Goal: Communication & Community: Answer question/provide support

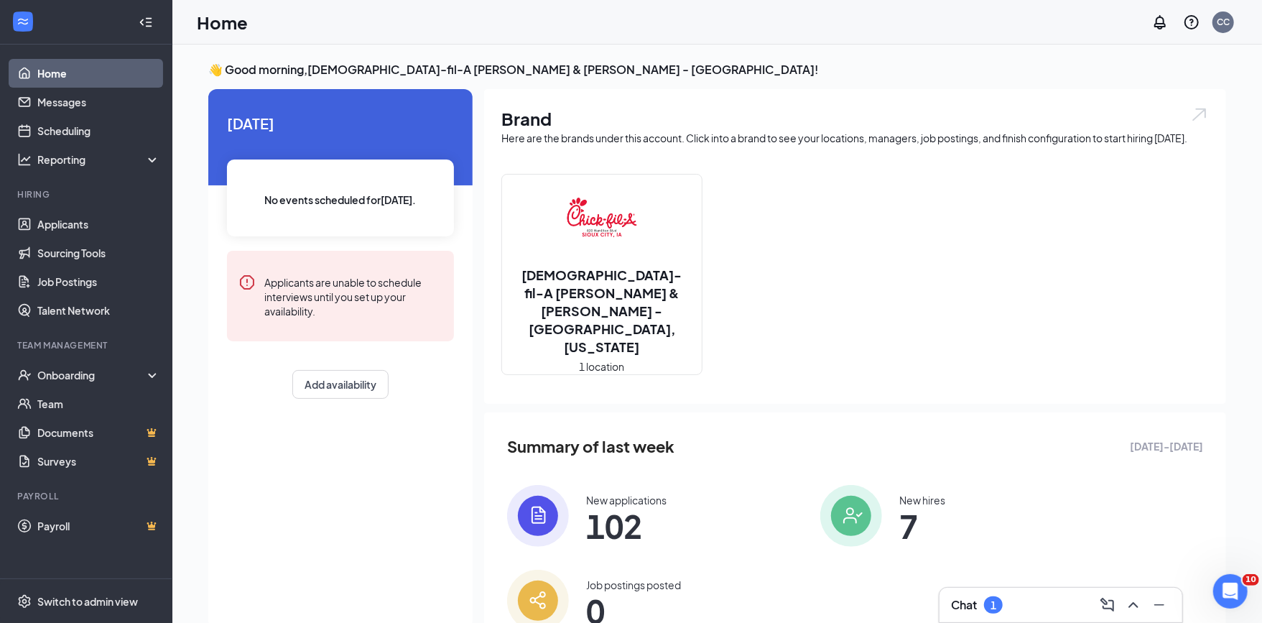
click at [999, 614] on div "Chat 1" at bounding box center [1061, 604] width 220 height 23
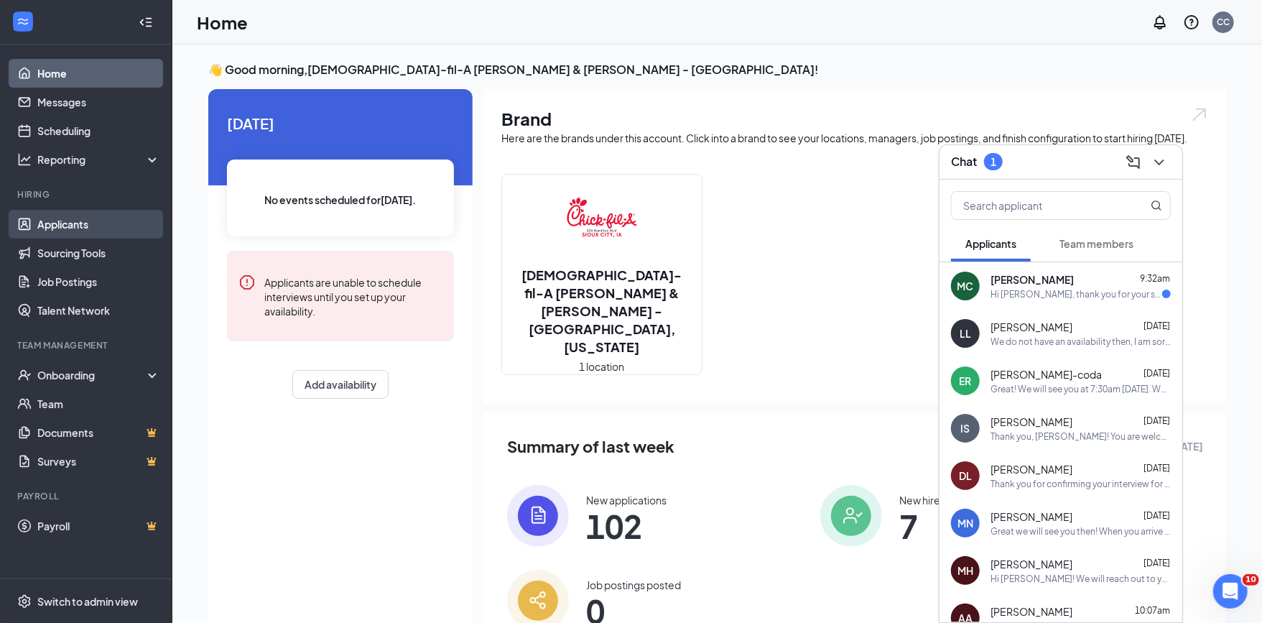
click at [89, 215] on link "Applicants" at bounding box center [98, 224] width 123 height 29
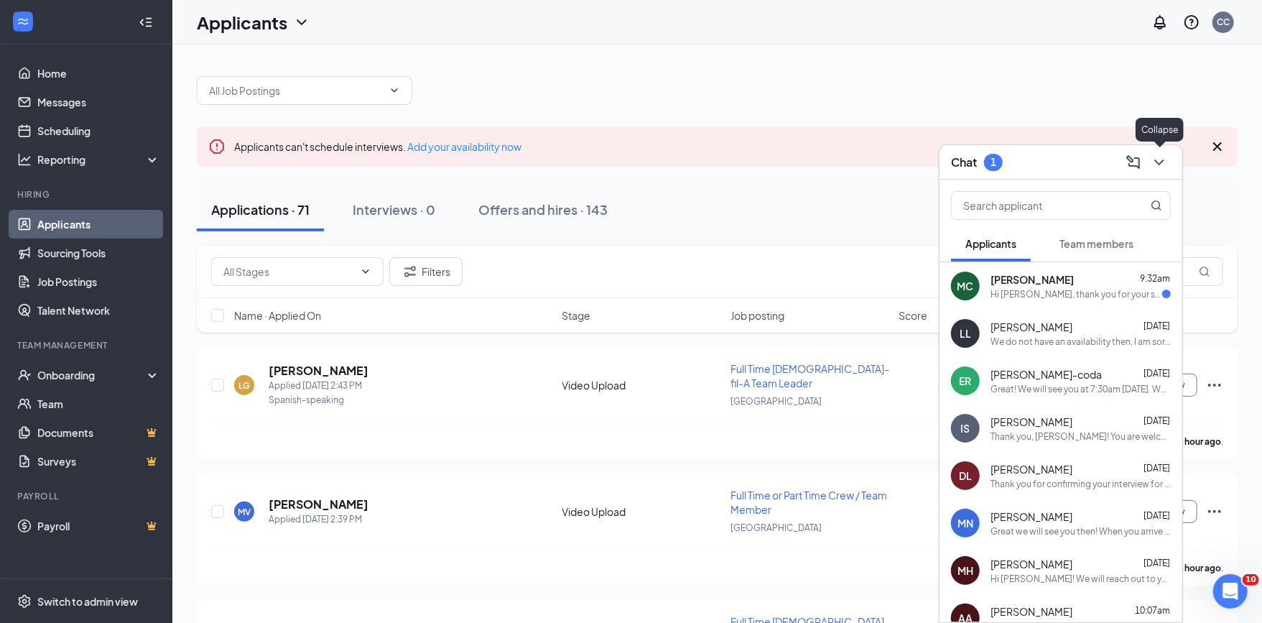
click at [1158, 161] on icon "ChevronDown" at bounding box center [1158, 162] width 17 height 17
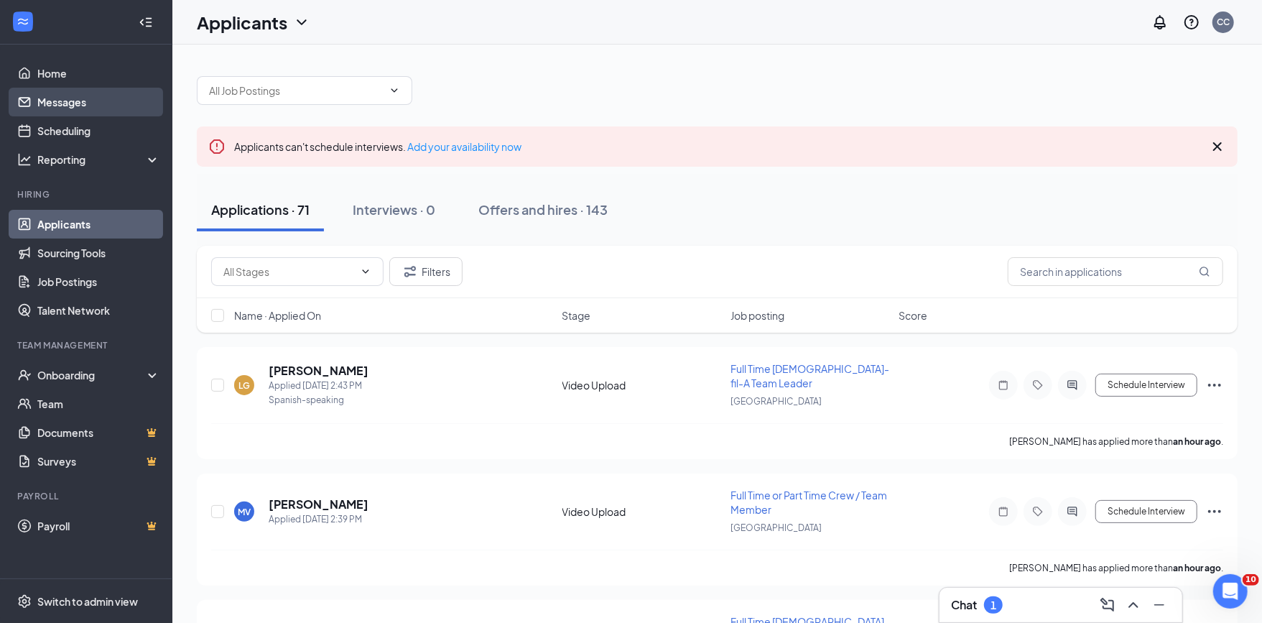
click at [65, 99] on link "Messages" at bounding box center [98, 102] width 123 height 29
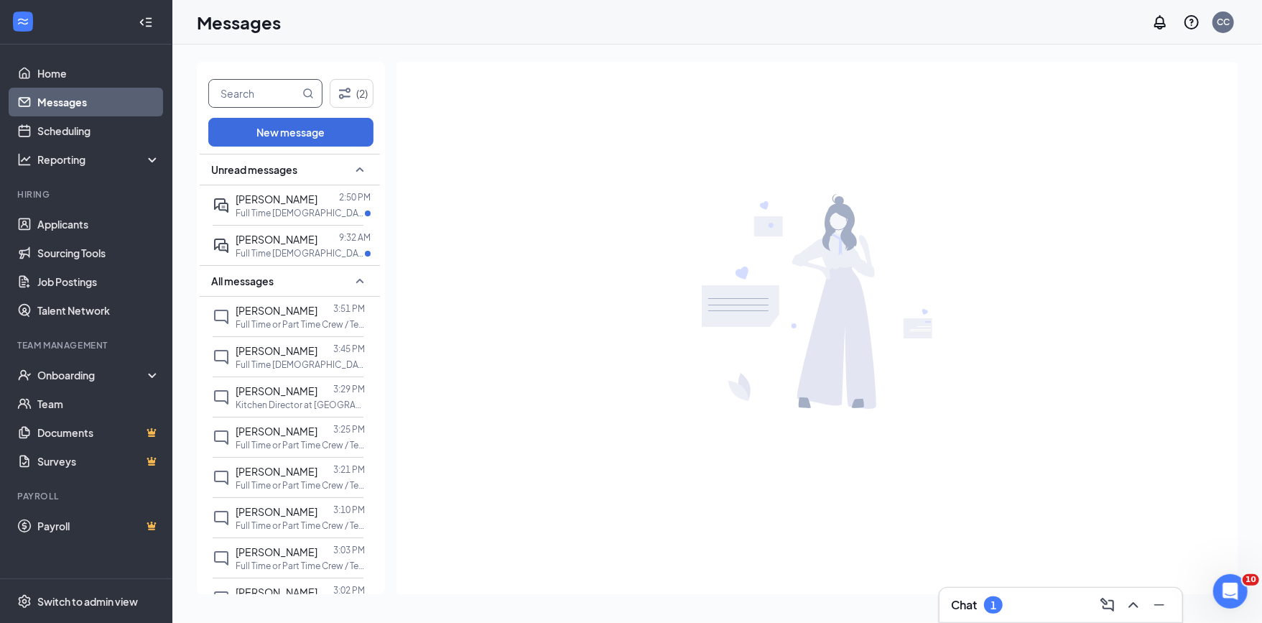
click at [274, 92] on input "text" at bounding box center [254, 93] width 90 height 27
type input "[PERSON_NAME]"
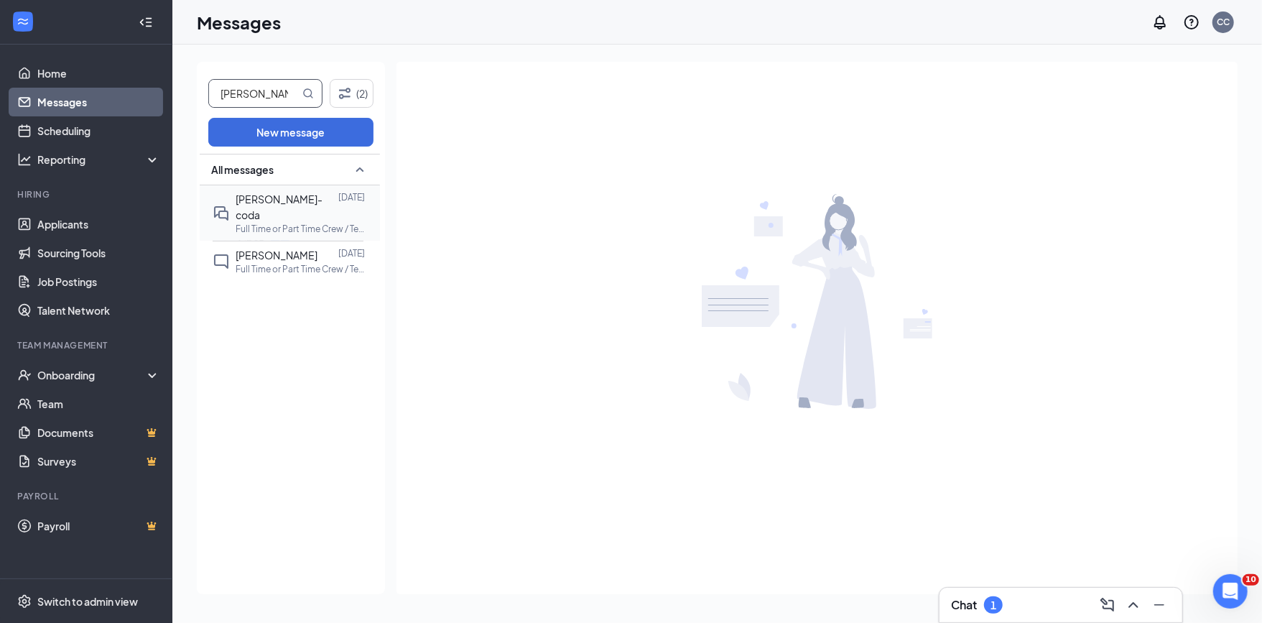
click at [301, 200] on span "[PERSON_NAME]-coda" at bounding box center [279, 206] width 87 height 29
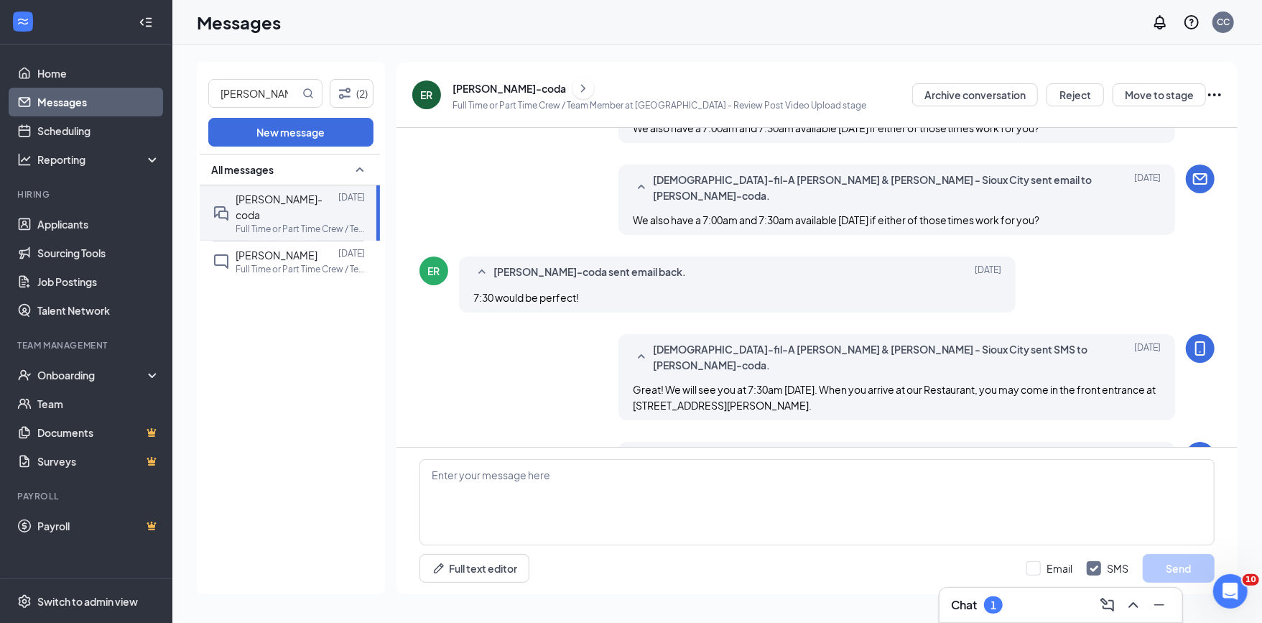
scroll to position [580, 0]
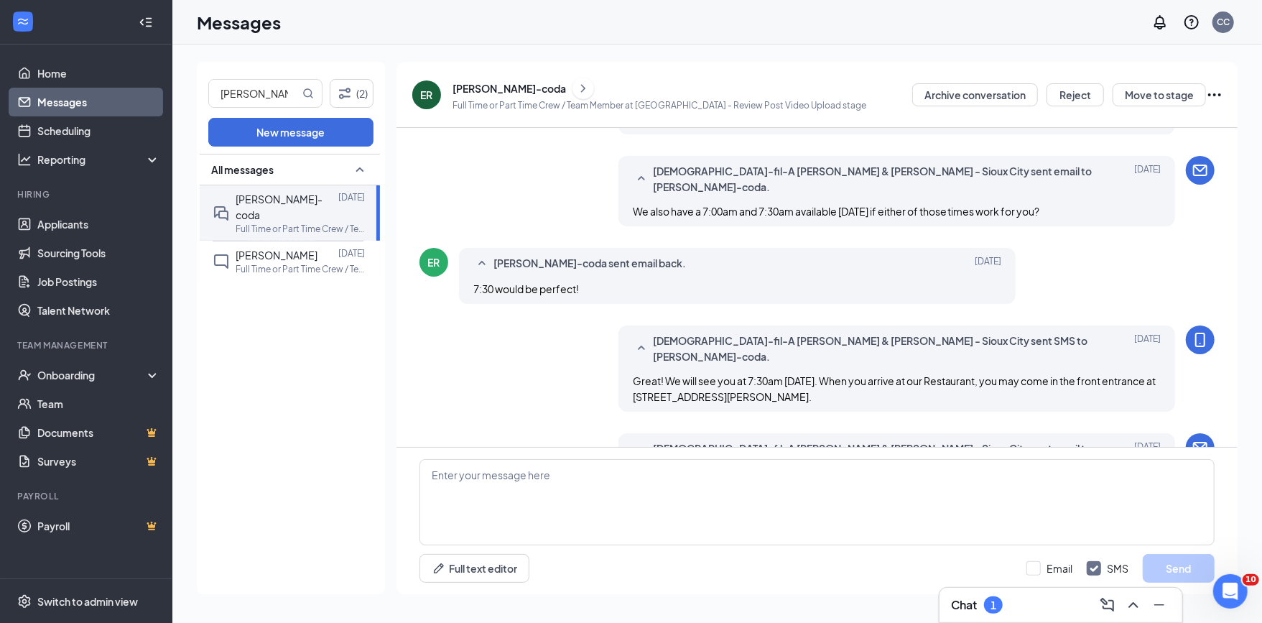
click at [1039, 575] on div "Email SMS Send" at bounding box center [1120, 568] width 188 height 29
click at [1031, 558] on div "Email SMS Send" at bounding box center [1120, 568] width 188 height 29
click at [1031, 563] on input "Email" at bounding box center [1049, 568] width 46 height 14
checkbox input "true"
click at [956, 483] on textarea at bounding box center [816, 502] width 795 height 86
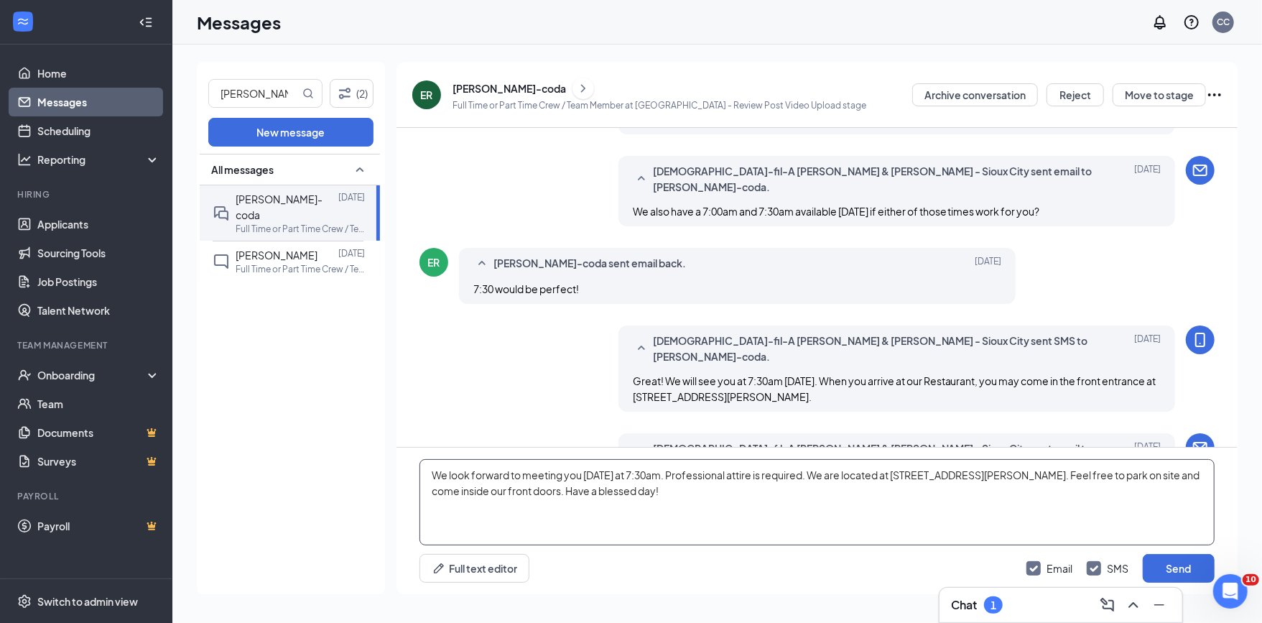
drag, startPoint x: 730, startPoint y: 496, endPoint x: 203, endPoint y: 448, distance: 529.3
click at [203, 448] on div "[PERSON_NAME] (2) New message All messages [PERSON_NAME]-coda [DATE] Full Time …" at bounding box center [717, 334] width 1041 height 544
type textarea "We look forward to meeting you [DATE] at 7:30am. Professional attire is require…"
click at [1194, 573] on button "Send" at bounding box center [1179, 568] width 72 height 29
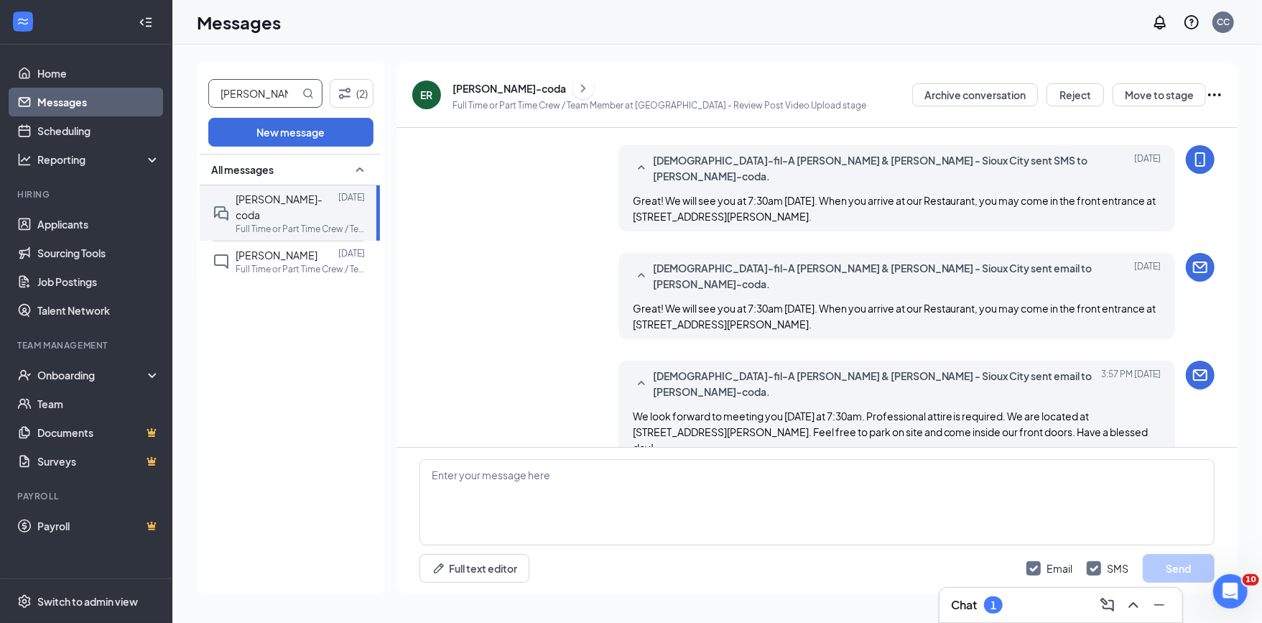
scroll to position [766, 0]
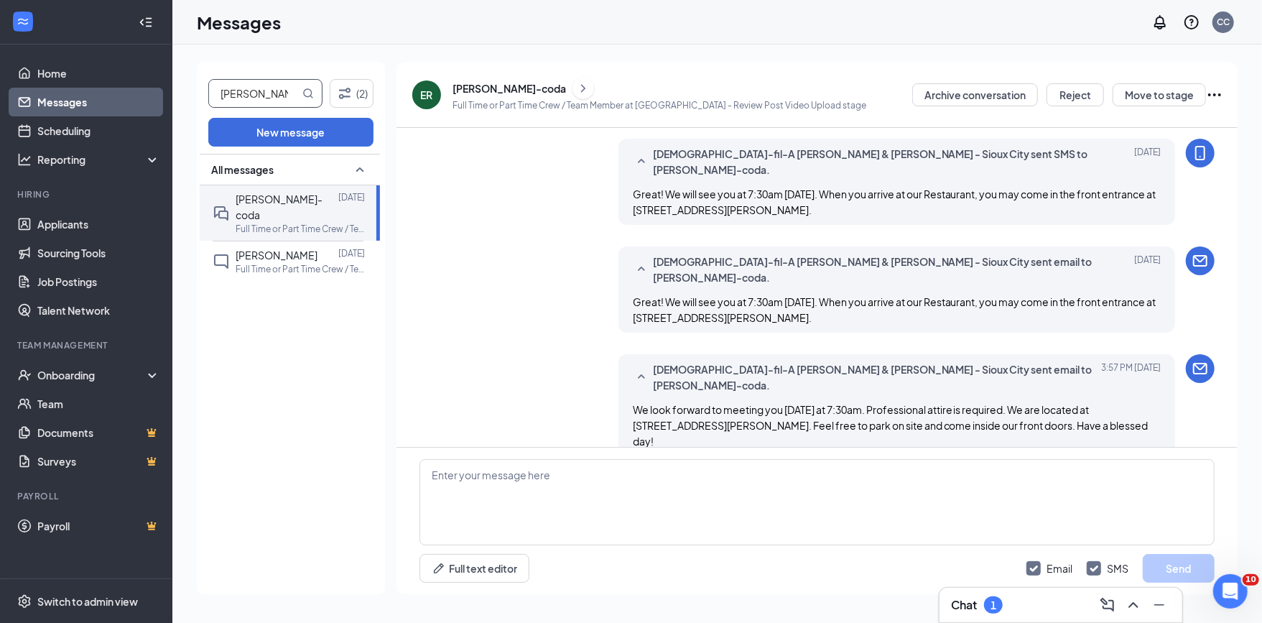
click at [256, 90] on input "[PERSON_NAME]" at bounding box center [254, 93] width 90 height 27
type input "mera"
click at [266, 203] on span "[PERSON_NAME]" at bounding box center [277, 198] width 82 height 13
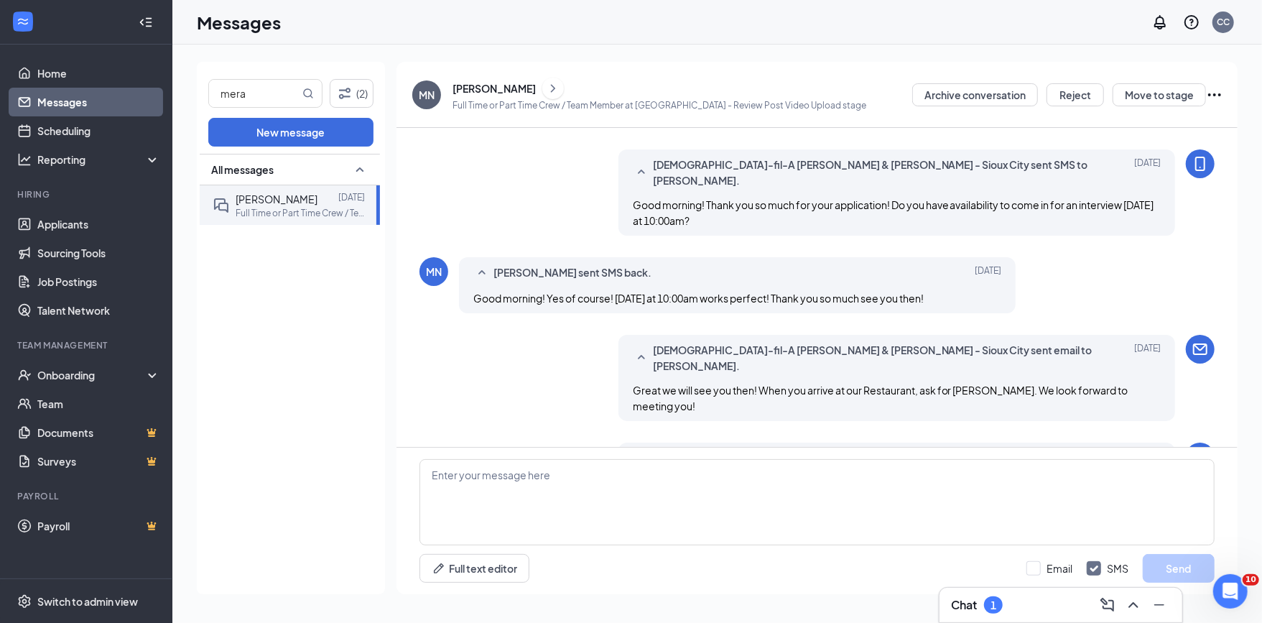
scroll to position [347, 0]
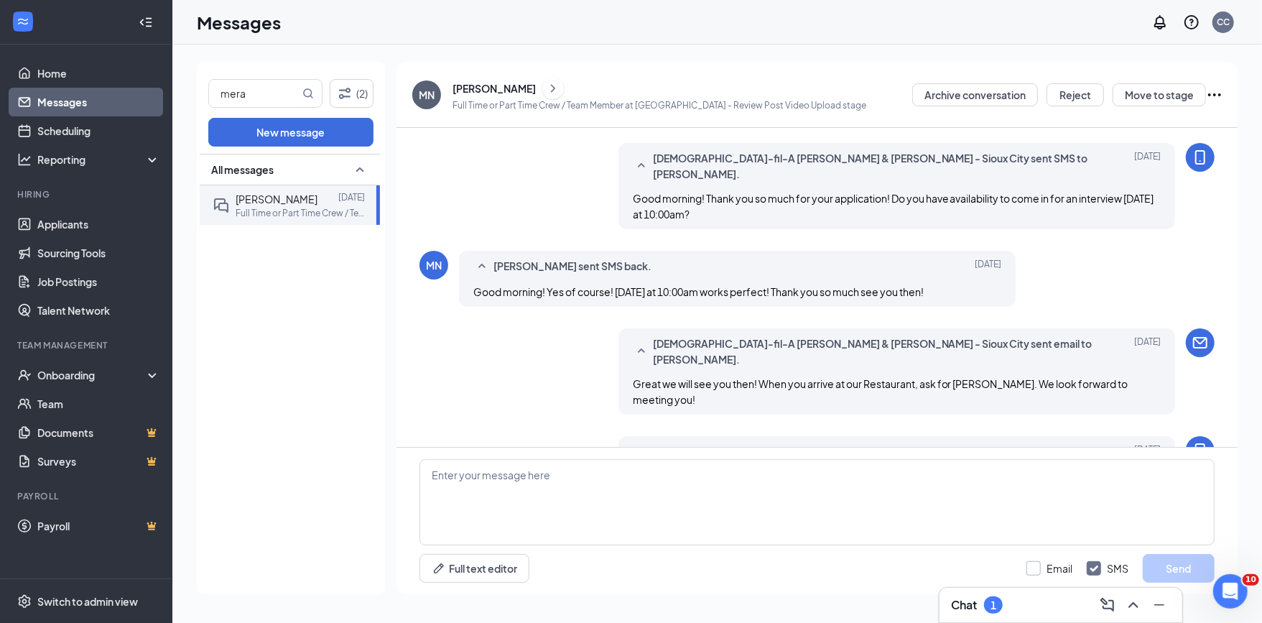
click at [1033, 567] on input "Email" at bounding box center [1049, 568] width 46 height 14
checkbox input "true"
click at [922, 495] on textarea at bounding box center [816, 502] width 795 height 86
paste textarea "We look forward to meeting you [DATE] at 7:30am. Professional attire is require…"
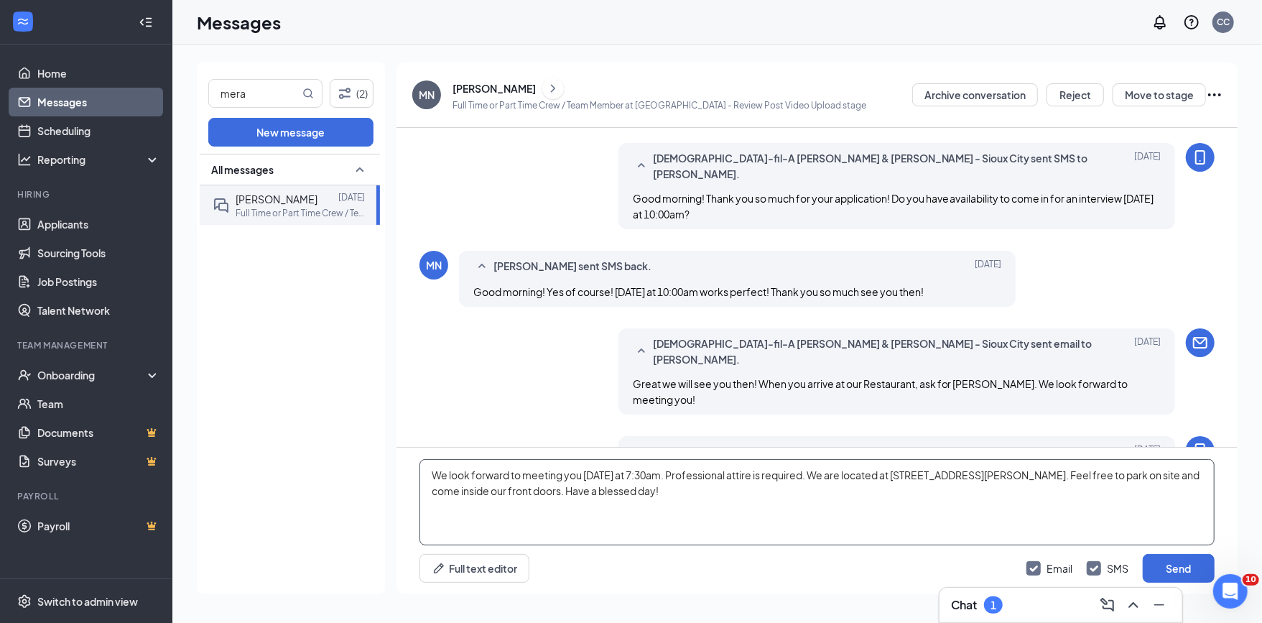
click at [660, 475] on textarea "We look forward to meeting you [DATE] at 7:30am. Professional attire is require…" at bounding box center [816, 502] width 795 height 86
type textarea "We look forward to meeting you [DATE] at 10:30am. Professional attire is requir…"
click at [1189, 571] on button "Send" at bounding box center [1179, 568] width 72 height 29
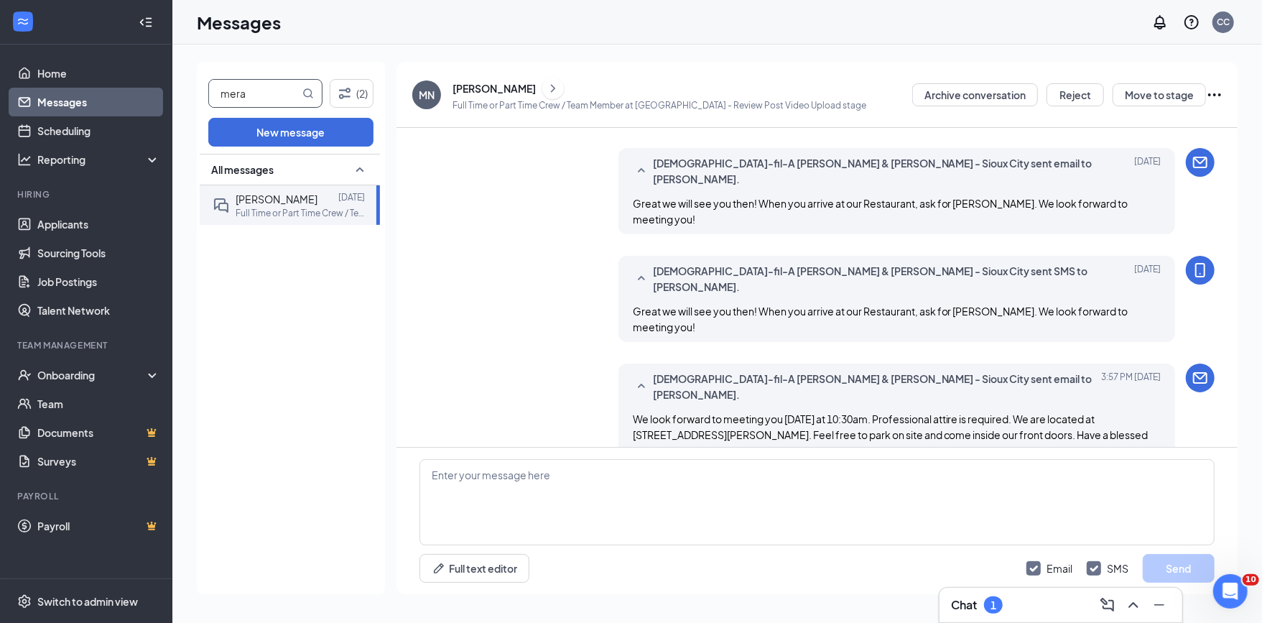
scroll to position [534, 0]
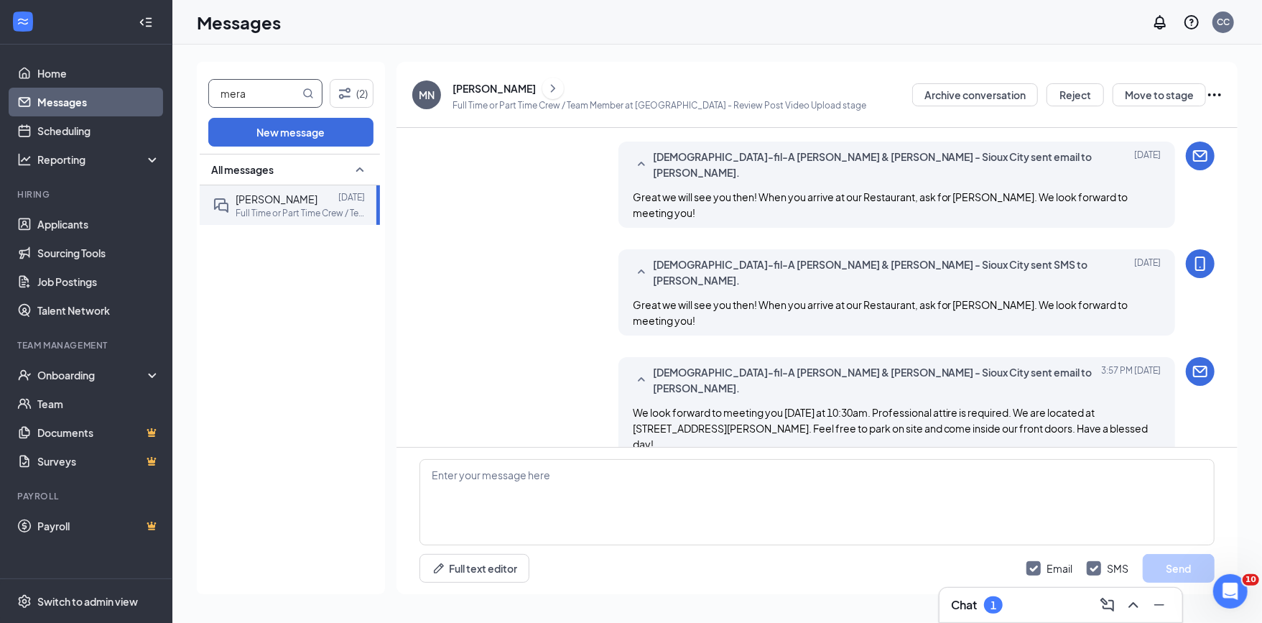
click at [263, 97] on input "mera" at bounding box center [254, 93] width 90 height 27
type input "[PERSON_NAME]"
click at [259, 199] on span "[PERSON_NAME]" at bounding box center [277, 198] width 82 height 13
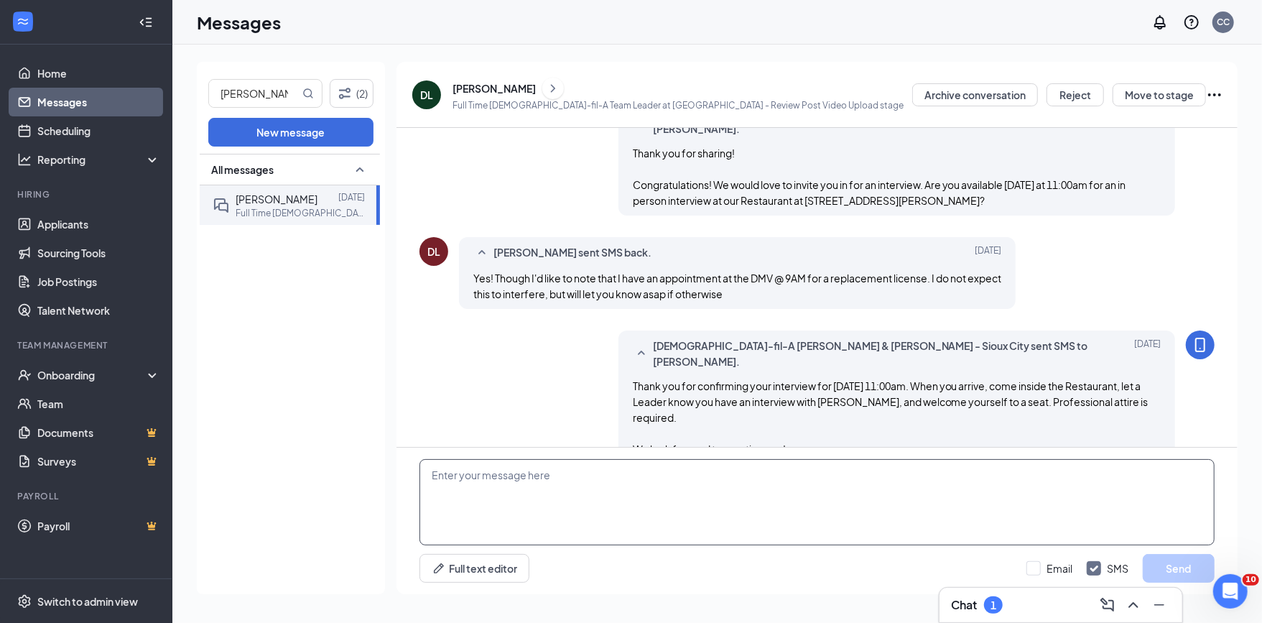
click at [1013, 492] on textarea at bounding box center [816, 502] width 795 height 86
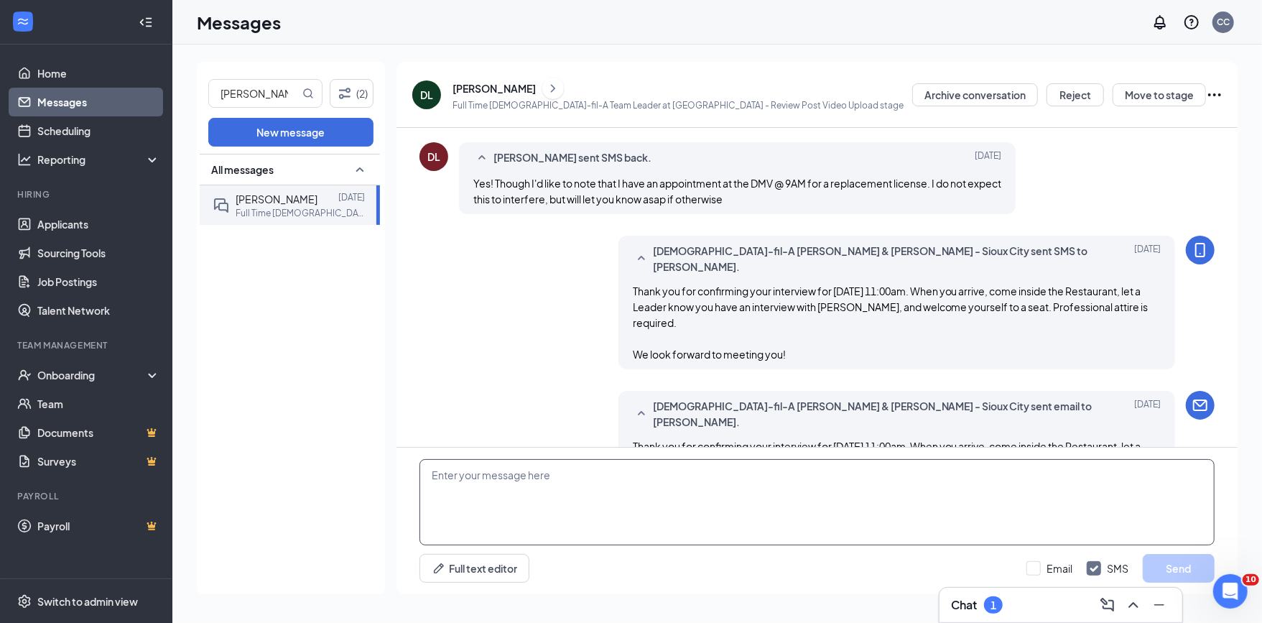
scroll to position [746, 0]
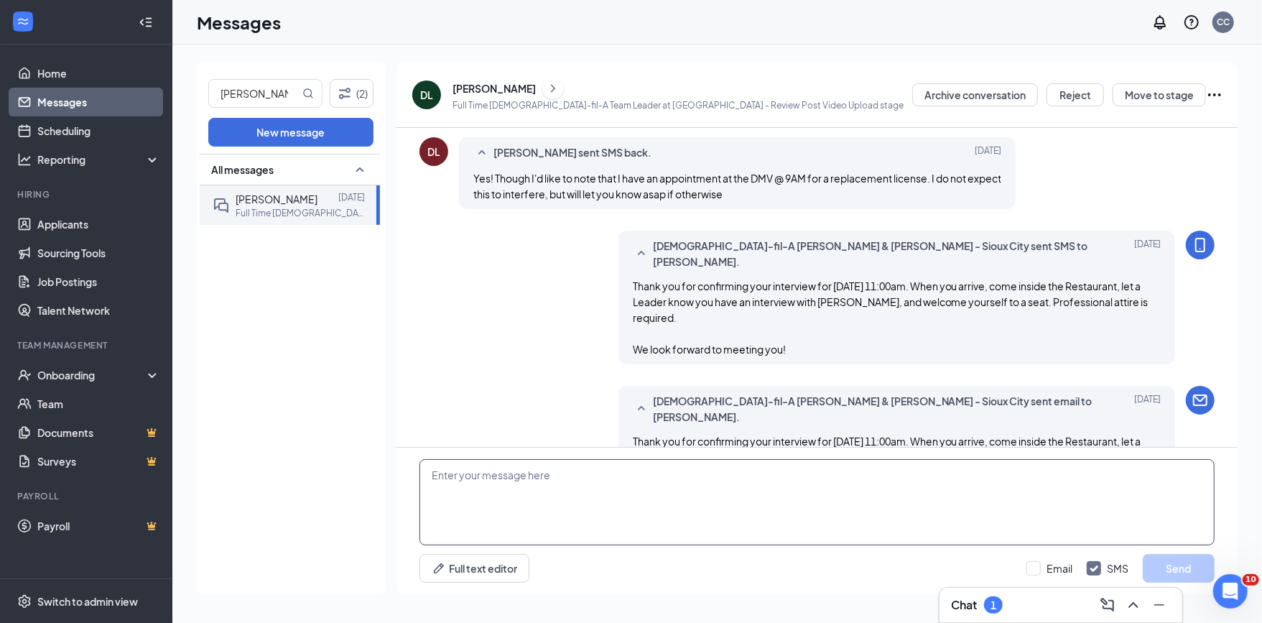
paste textarea "We look forward to meeting you [DATE] at 7:30am. Professional attire is require…"
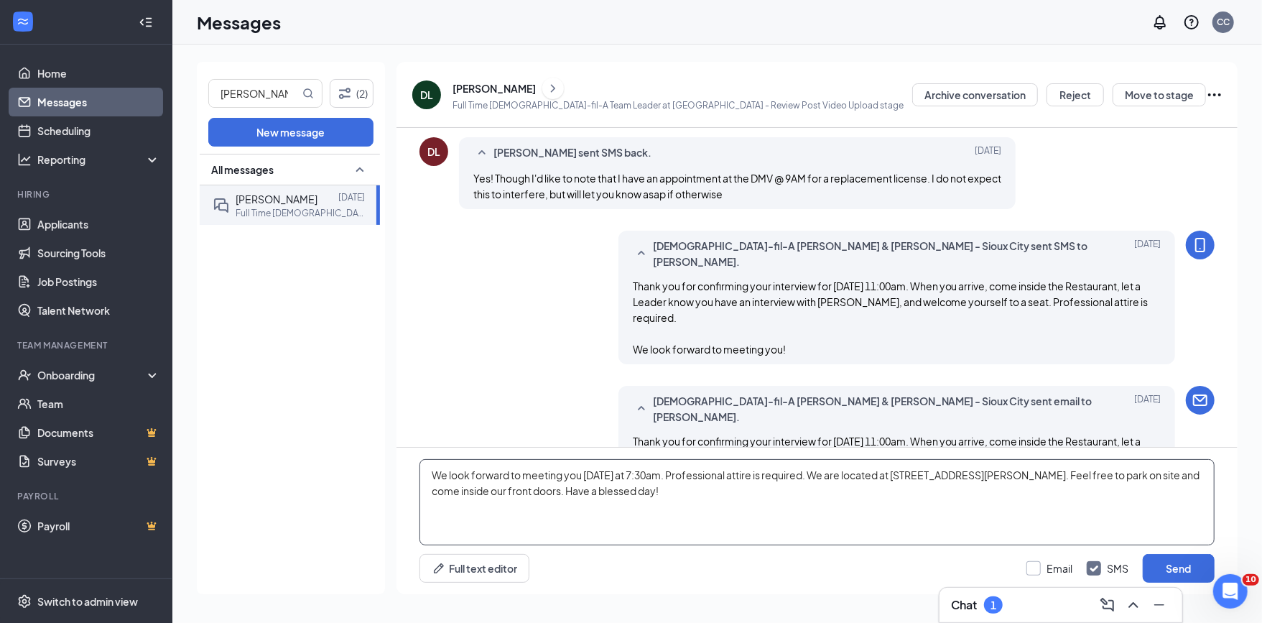
type textarea "We look forward to meeting you [DATE] at 7:30am. Professional attire is require…"
click at [1039, 572] on input "Email" at bounding box center [1049, 568] width 46 height 14
checkbox input "true"
click at [663, 476] on textarea "We look forward to meeting you [DATE] at 7:30am. Professional attire is require…" at bounding box center [816, 502] width 795 height 86
type textarea "We look forward to meeting you [DATE] at 11:00am. Professional attire is requir…"
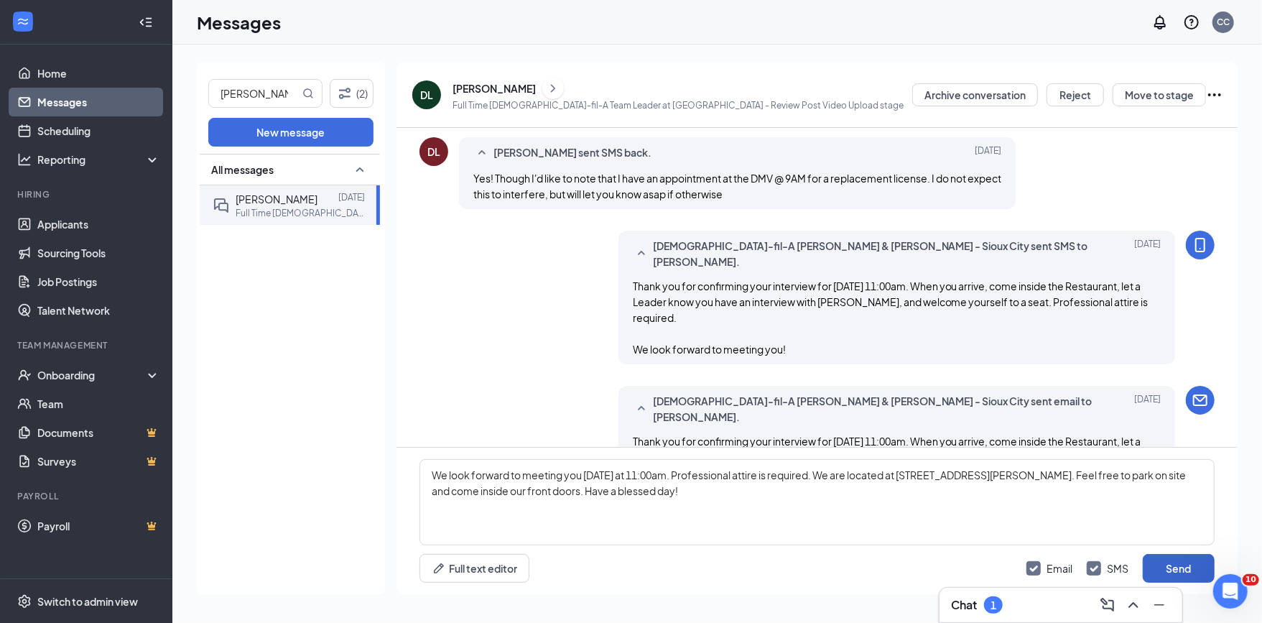
click at [1168, 566] on button "Send" at bounding box center [1179, 568] width 72 height 29
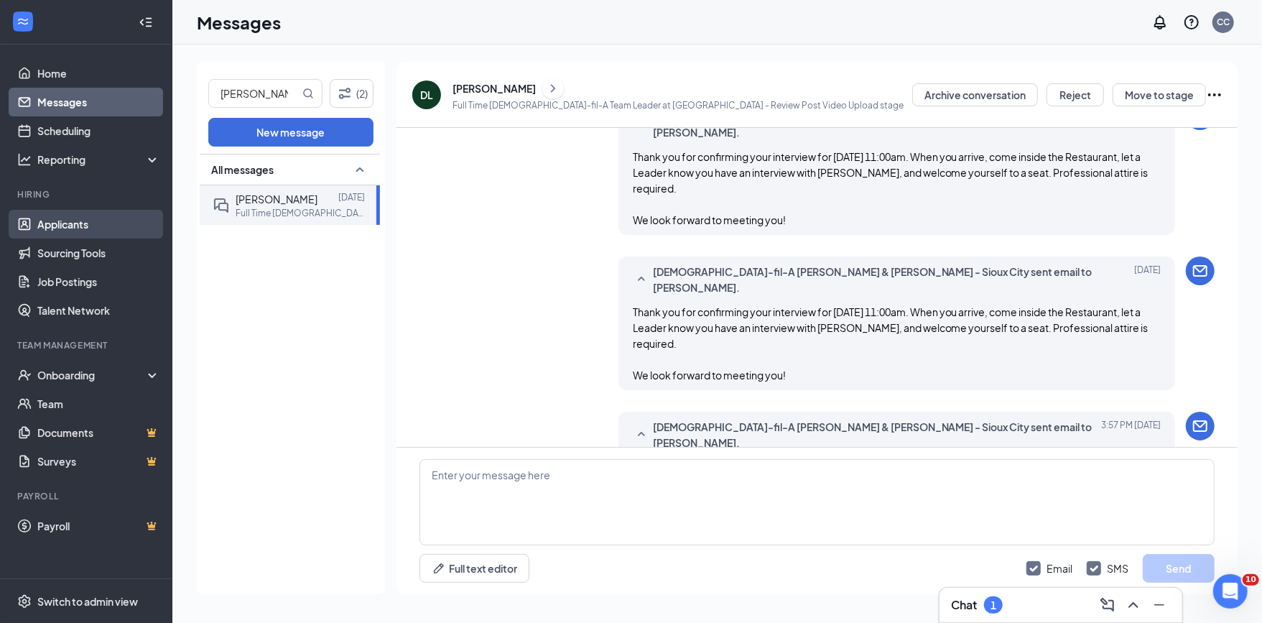
scroll to position [924, 0]
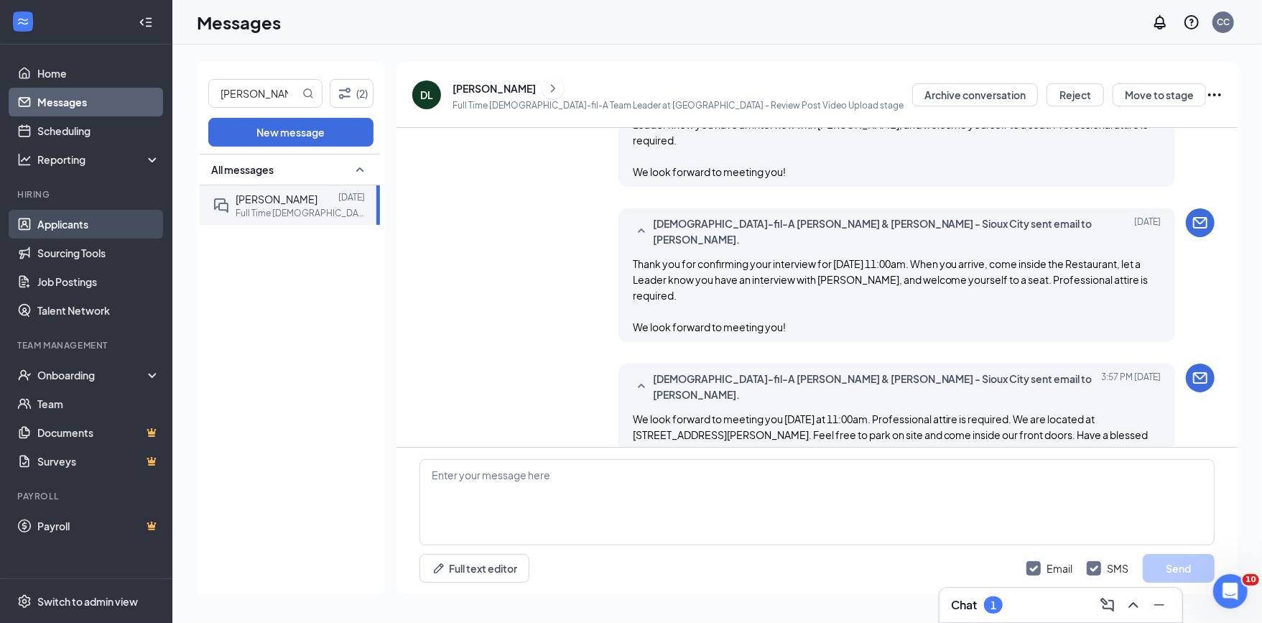
click at [72, 233] on link "Applicants" at bounding box center [98, 224] width 123 height 29
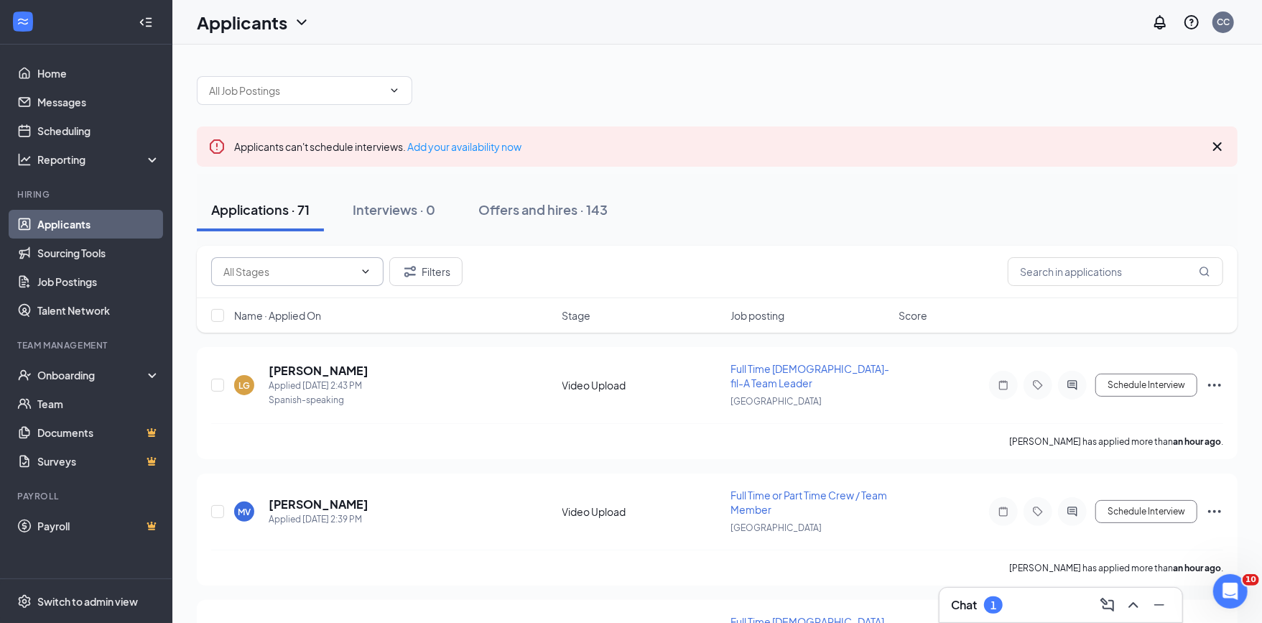
click at [293, 260] on span at bounding box center [297, 271] width 172 height 29
click at [314, 269] on input "text" at bounding box center [288, 272] width 131 height 16
click at [315, 344] on div "Review Post Video Upload (9)" at bounding box center [309, 331] width 172 height 33
type input "Review Post Video Upload (9)"
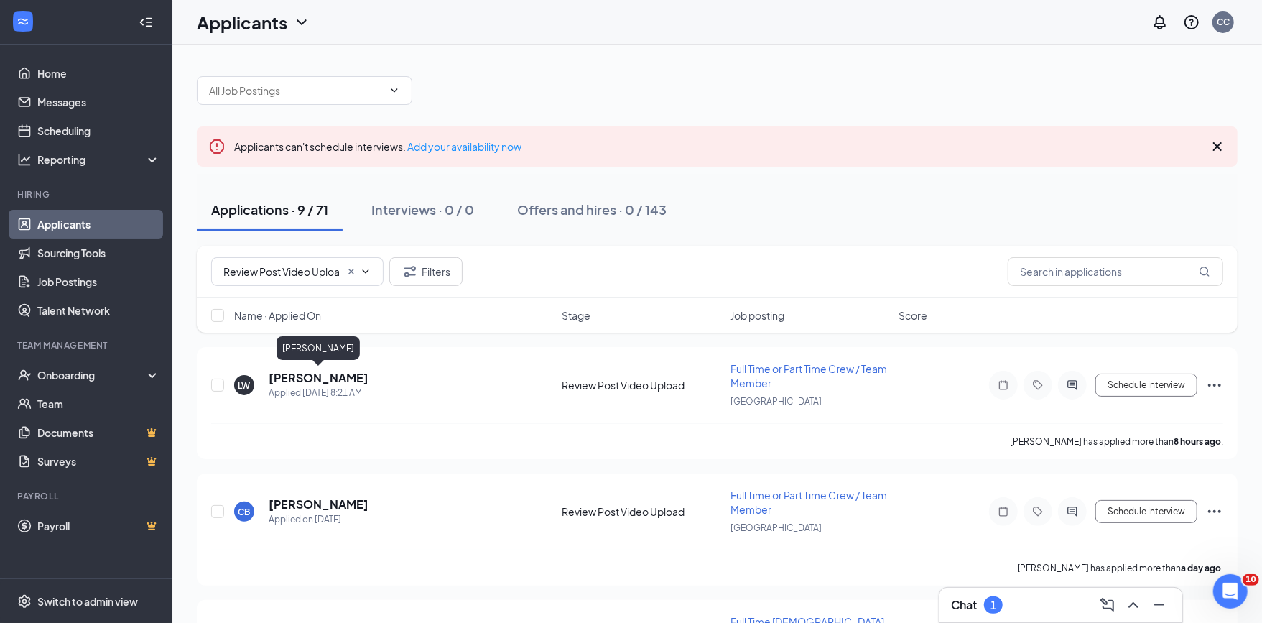
click at [282, 381] on h5 "[PERSON_NAME]" at bounding box center [319, 378] width 100 height 16
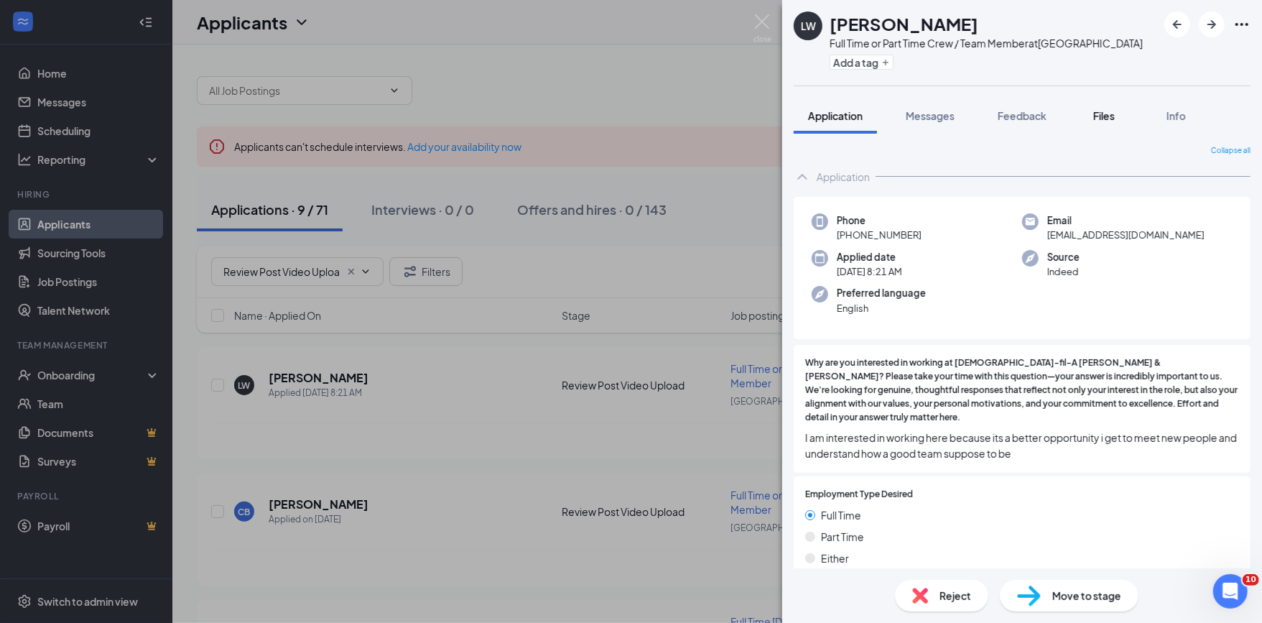
click at [1104, 114] on span "Files" at bounding box center [1104, 115] width 22 height 13
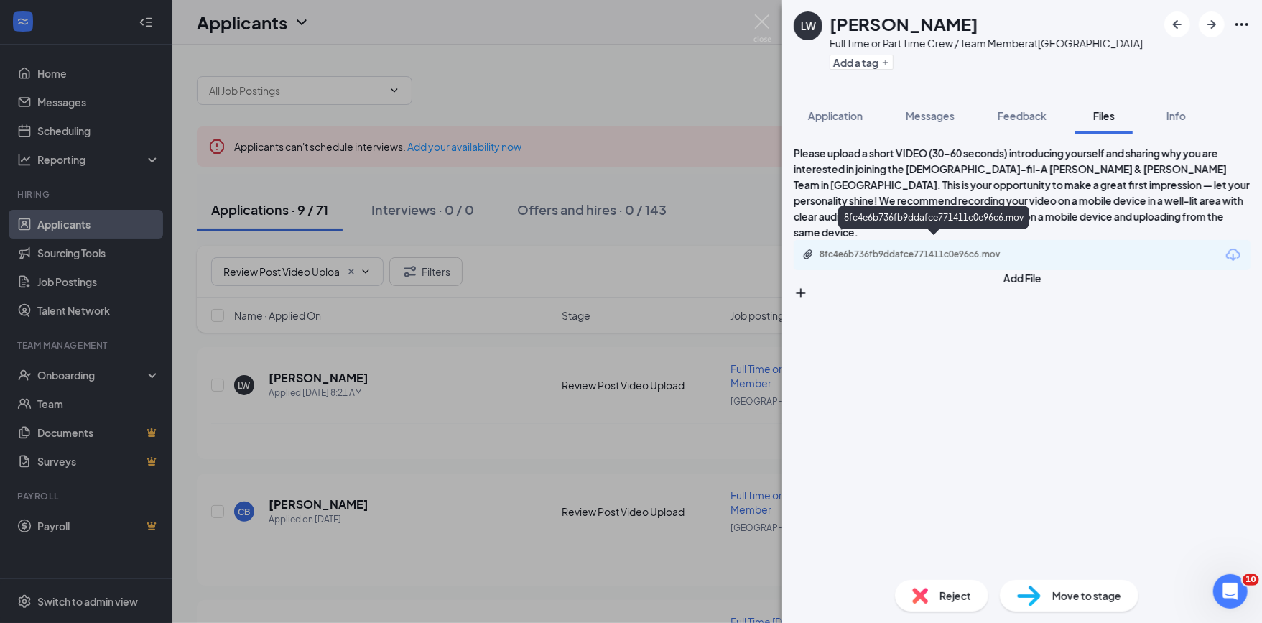
click at [1020, 248] on div "8fc4e6b736fb9ddafce771411c0e96c6.mov" at bounding box center [919, 253] width 201 height 11
click at [959, 594] on span "Reject" at bounding box center [955, 595] width 32 height 16
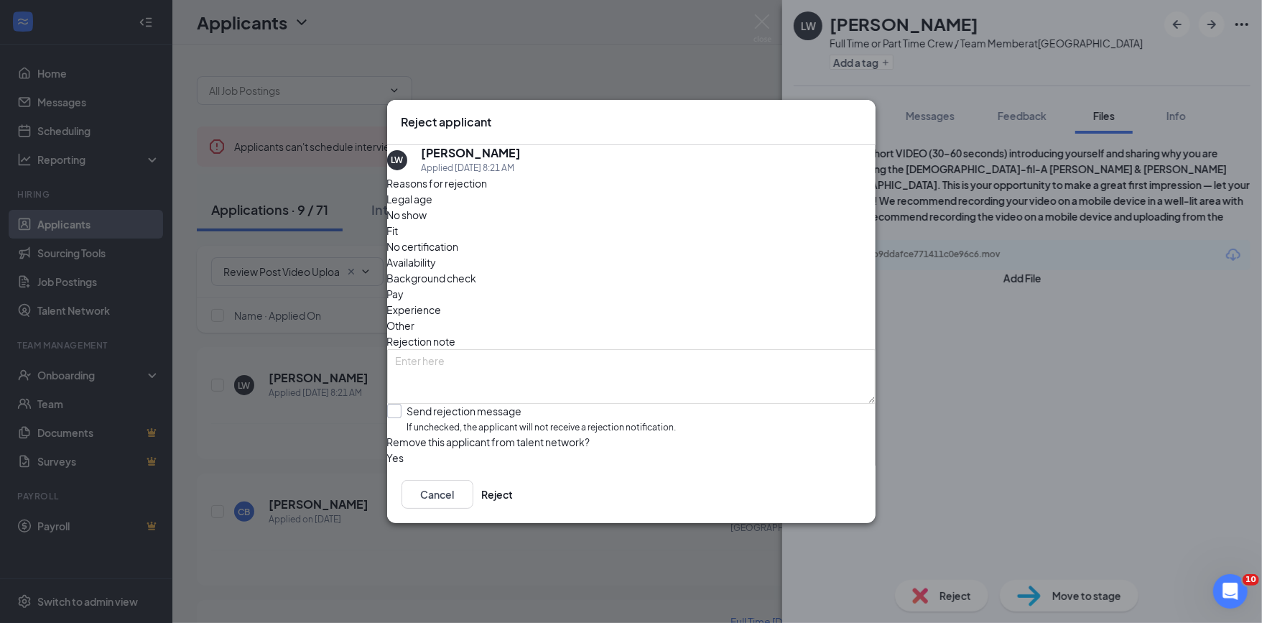
click at [499, 404] on input "Send rejection message If unchecked, the applicant will not receive a rejection…" at bounding box center [531, 419] width 289 height 31
checkbox input "true"
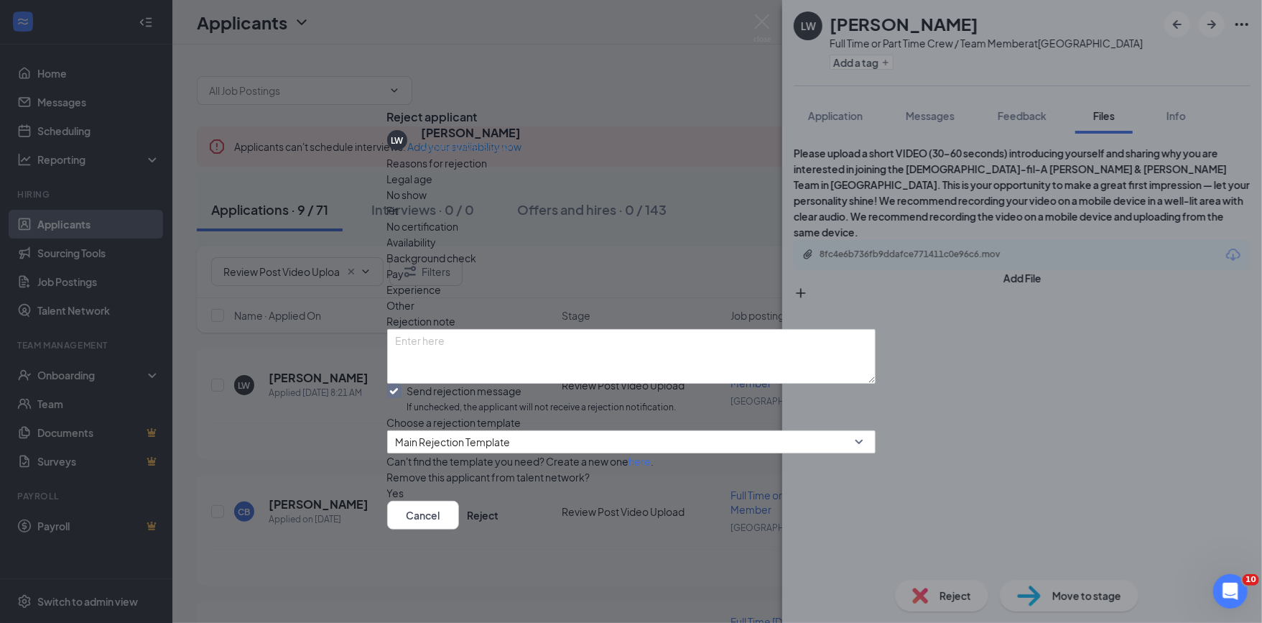
click at [987, 268] on div "Reject applicant [PERSON_NAME] Applied [DATE] 8:21 AM Reasons for rejection Leg…" at bounding box center [631, 311] width 1262 height 623
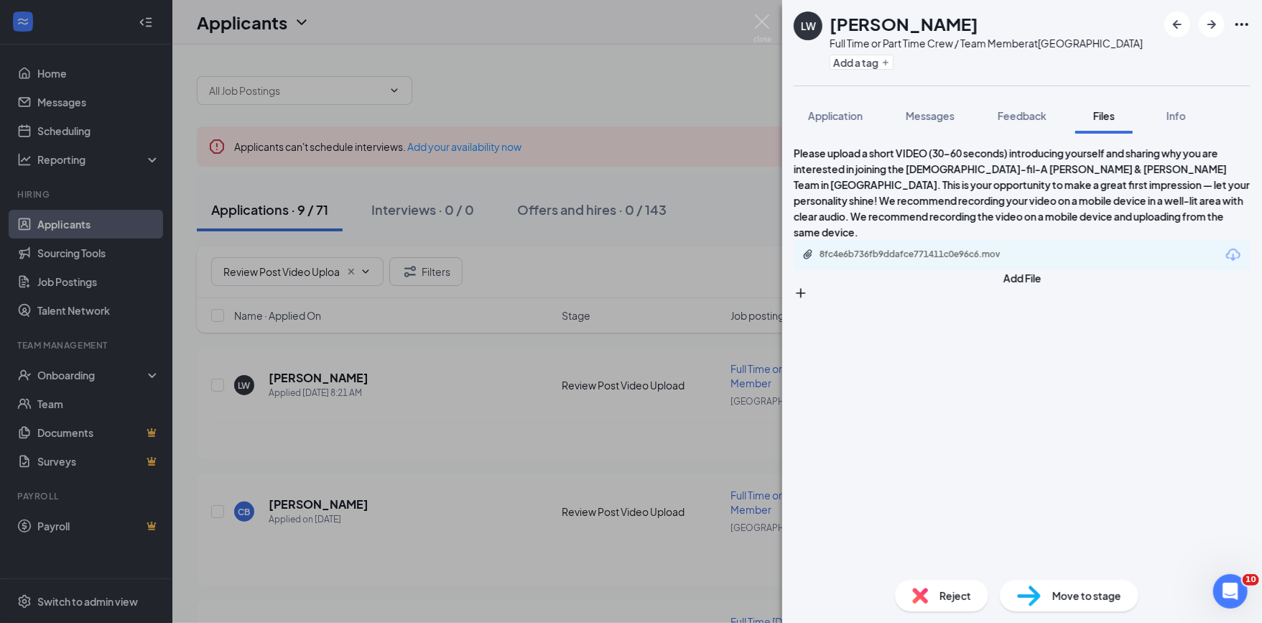
click at [859, 93] on div "[PERSON_NAME] Full Time or Part Time Crew / Team Member at [GEOGRAPHIC_DATA] Ad…" at bounding box center [1022, 311] width 480 height 623
click at [835, 114] on span "Application" at bounding box center [835, 115] width 55 height 13
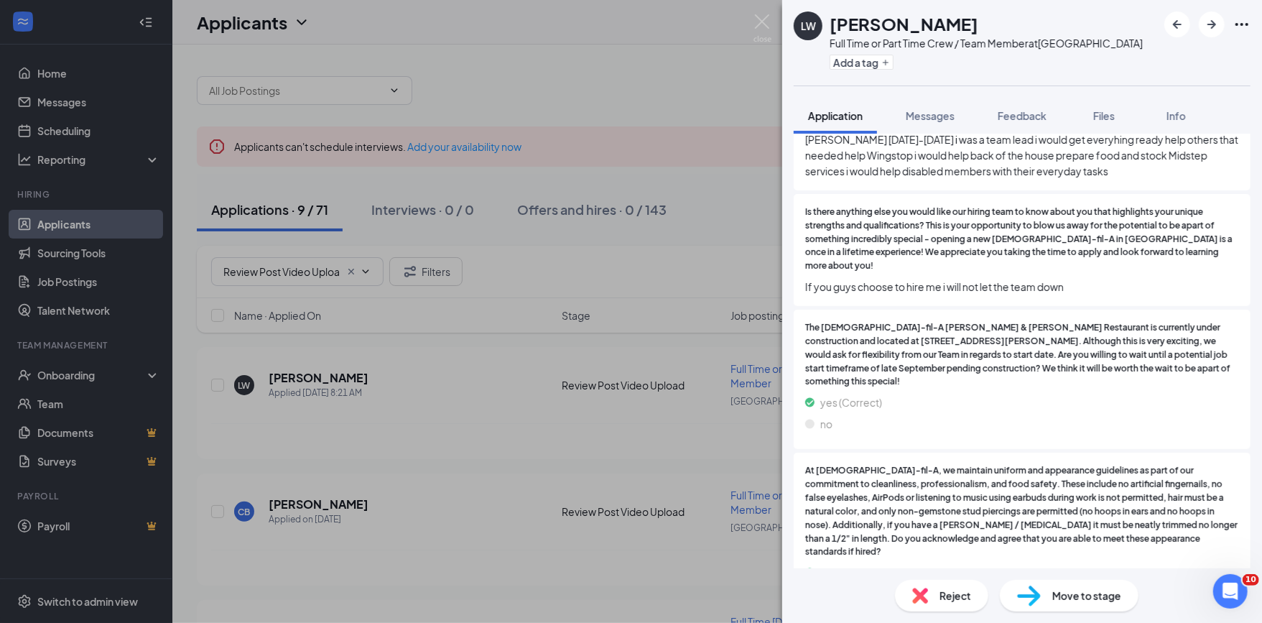
scroll to position [813, 0]
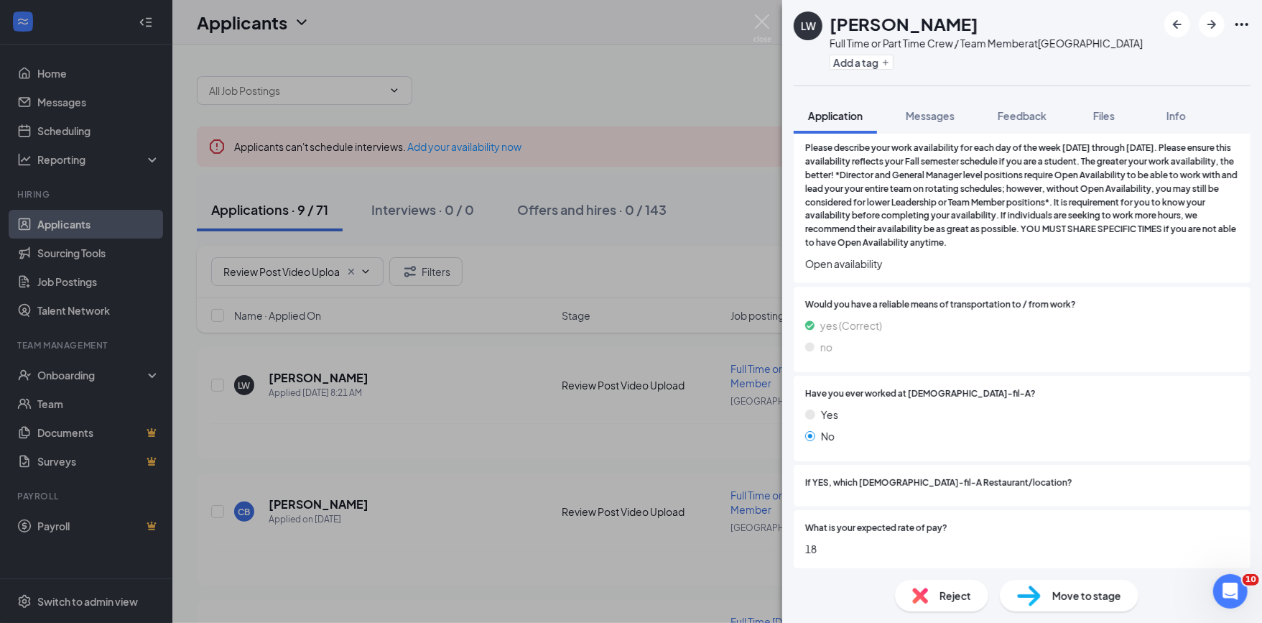
click at [959, 587] on span "Reject" at bounding box center [955, 595] width 32 height 16
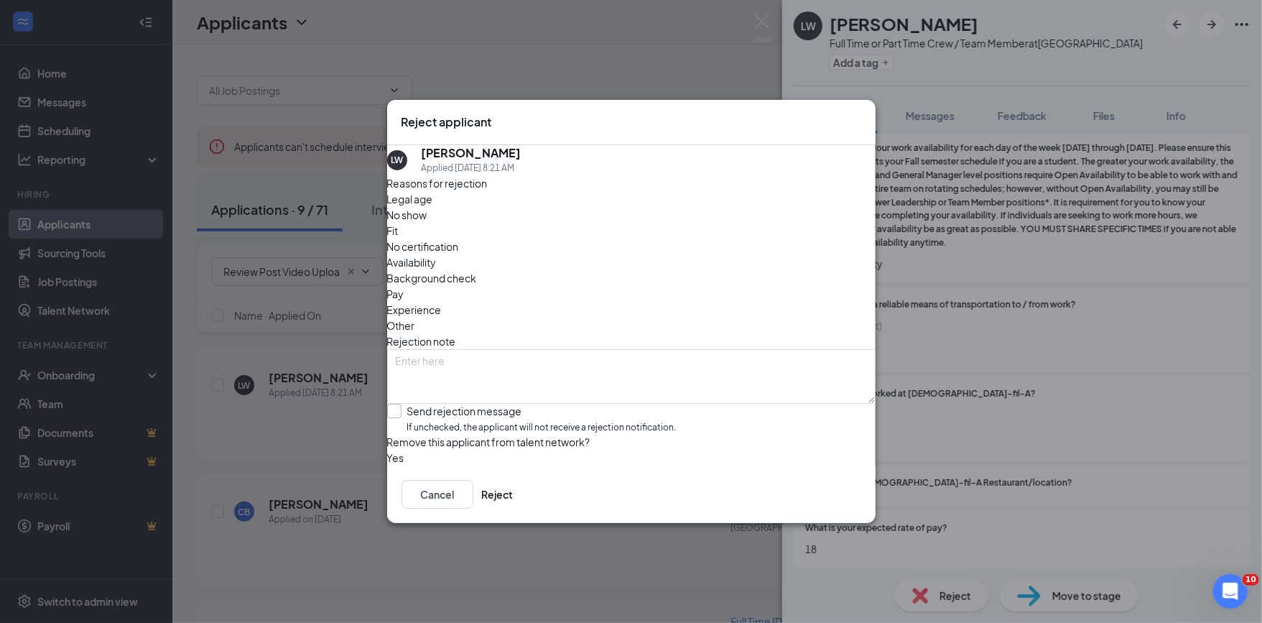
click at [476, 404] on input "Send rejection message If unchecked, the applicant will not receive a rejection…" at bounding box center [531, 419] width 289 height 31
checkbox input "true"
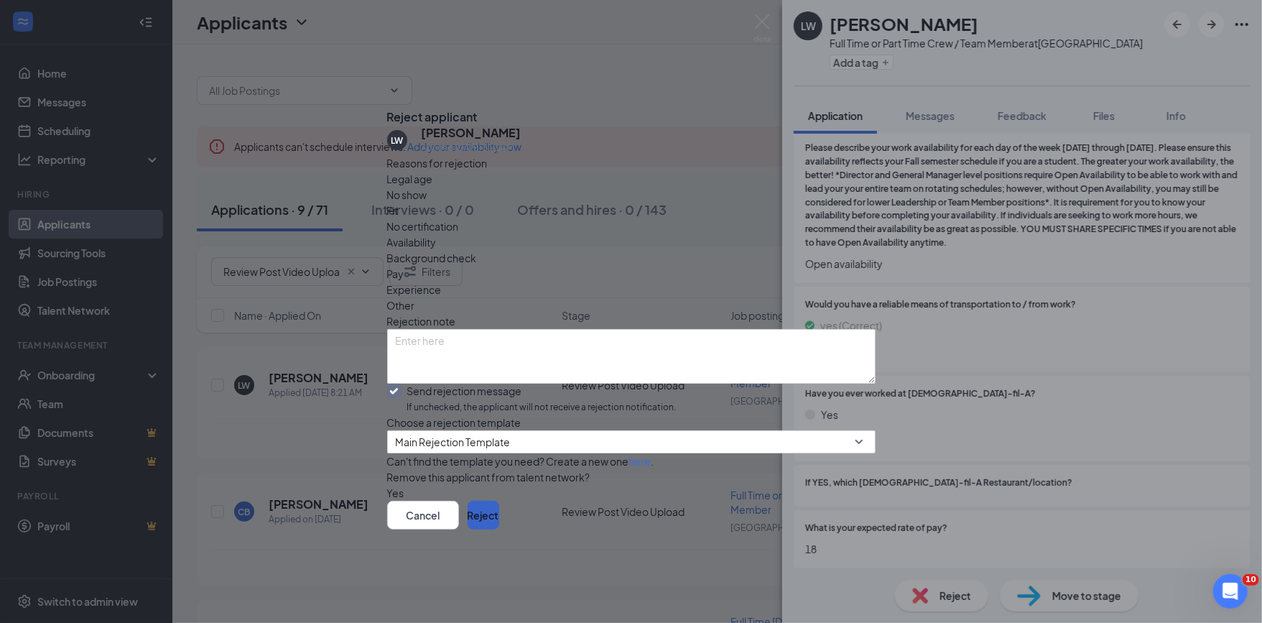
click at [499, 529] on button "Reject" at bounding box center [484, 515] width 32 height 29
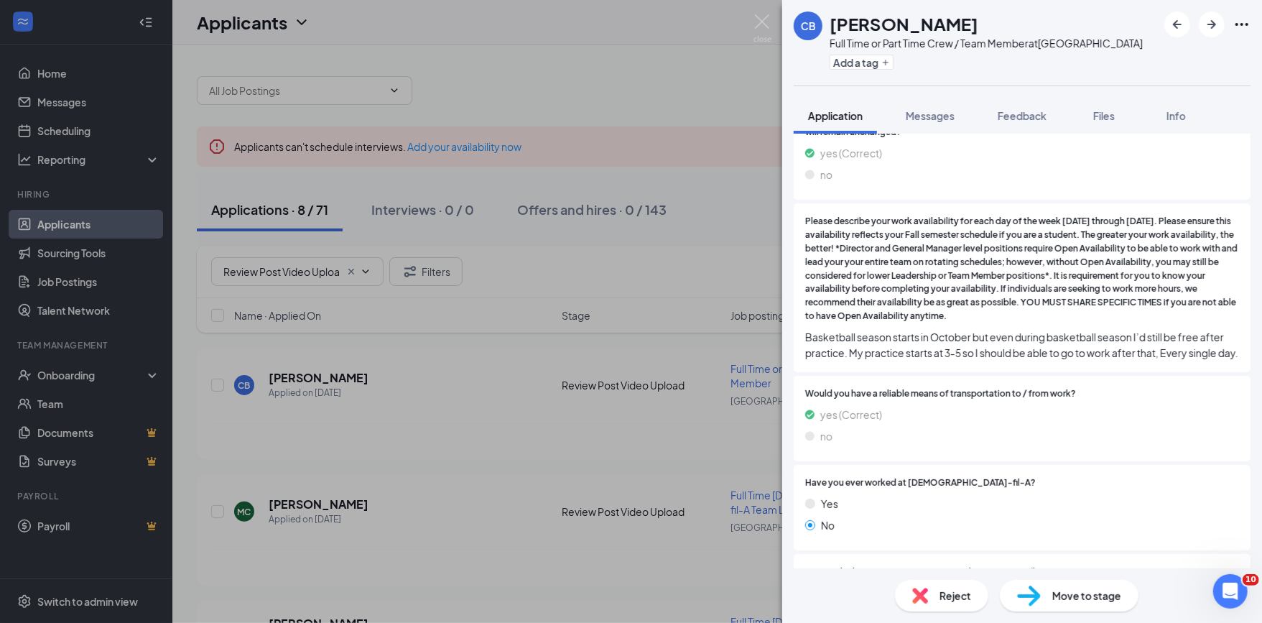
scroll to position [678, 0]
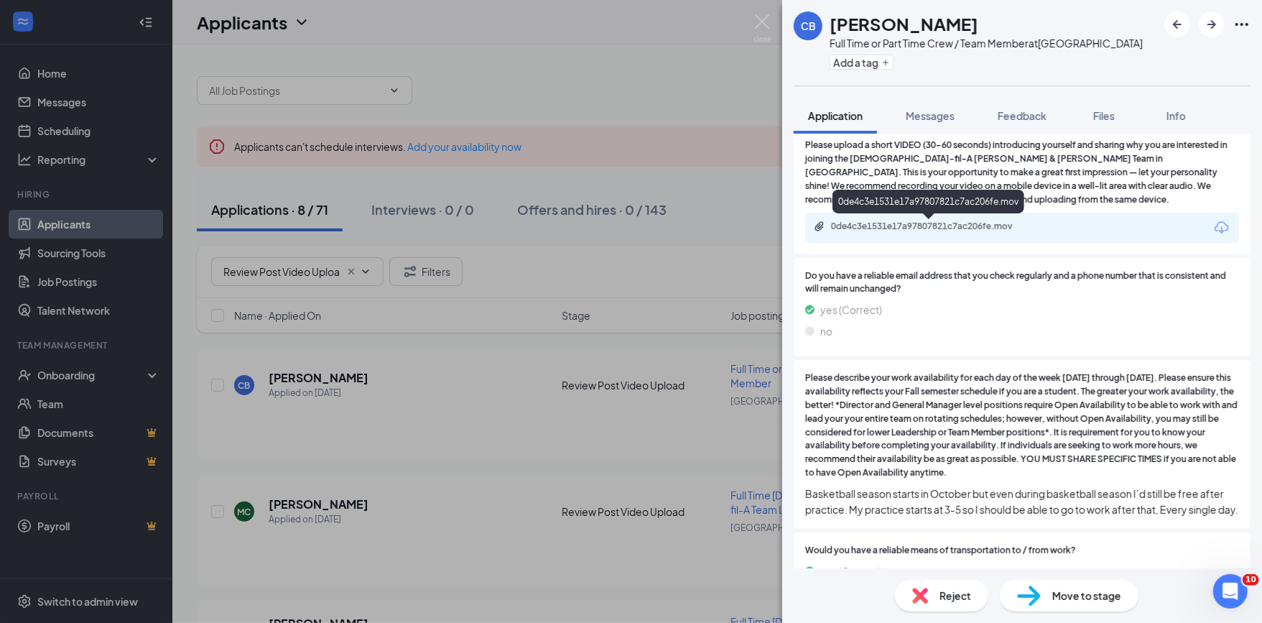
click at [992, 229] on div "0de4c3e1531e17a97807821c7ac206fe.mov" at bounding box center [931, 225] width 201 height 11
click at [371, 423] on div "[PERSON_NAME] Full Time or Part Time Crew / Team Member at [GEOGRAPHIC_DATA] Ad…" at bounding box center [631, 311] width 1262 height 623
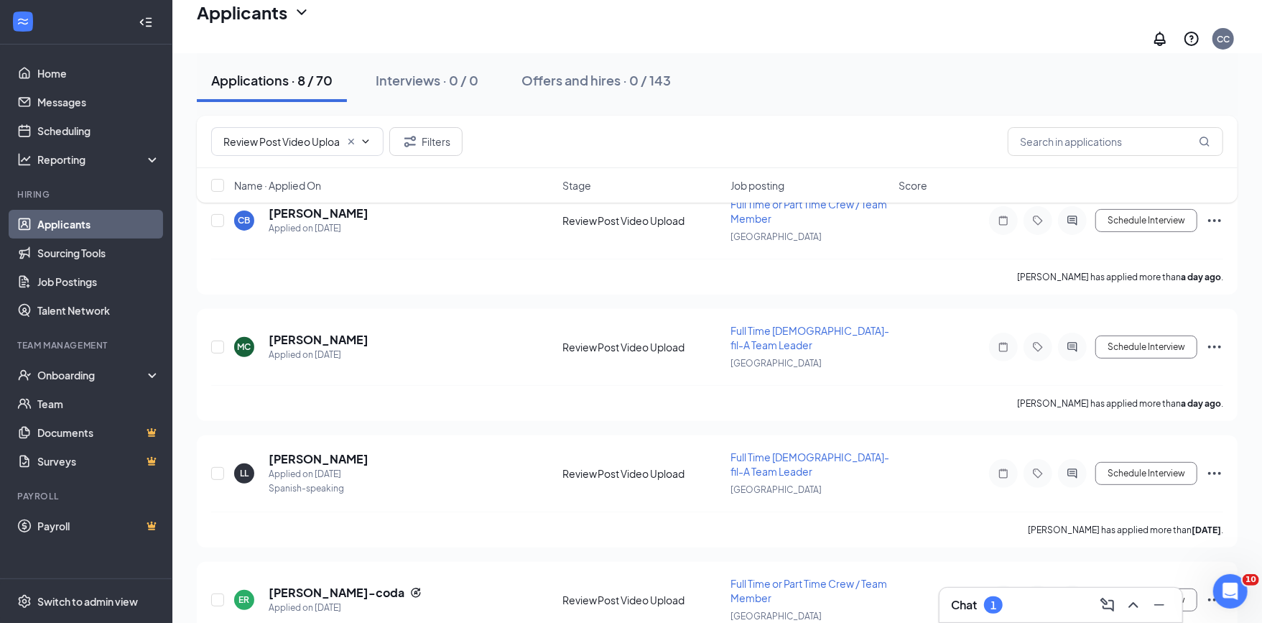
scroll to position [131, 0]
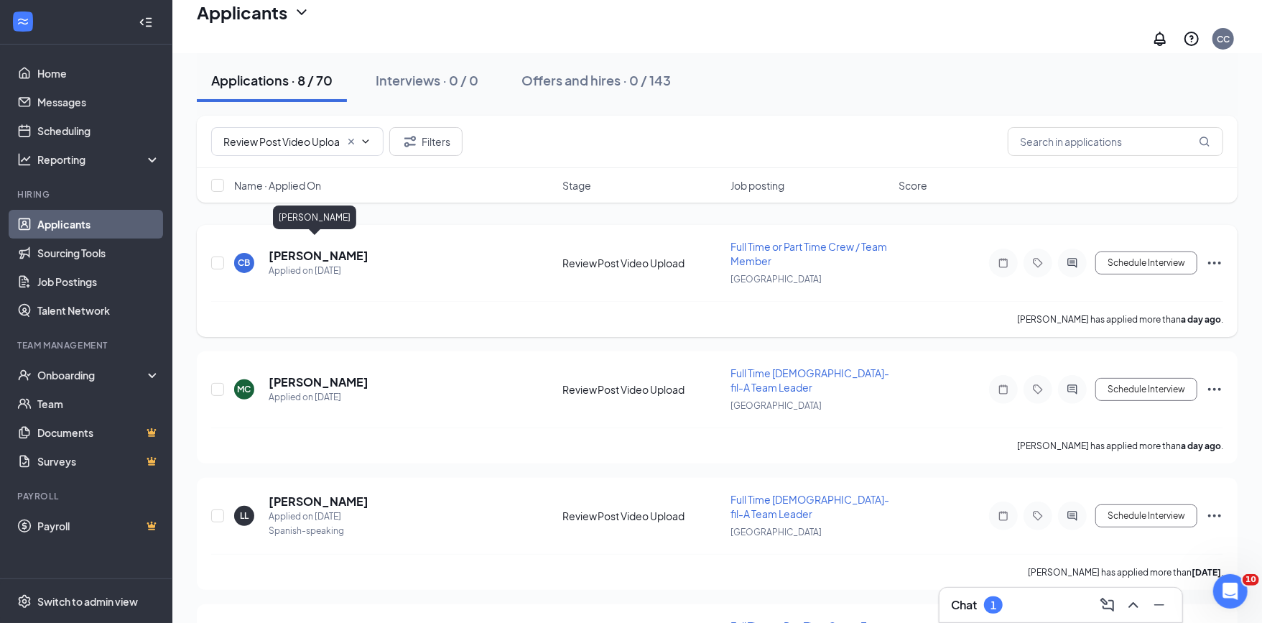
click at [325, 248] on h5 "[PERSON_NAME]" at bounding box center [319, 256] width 100 height 16
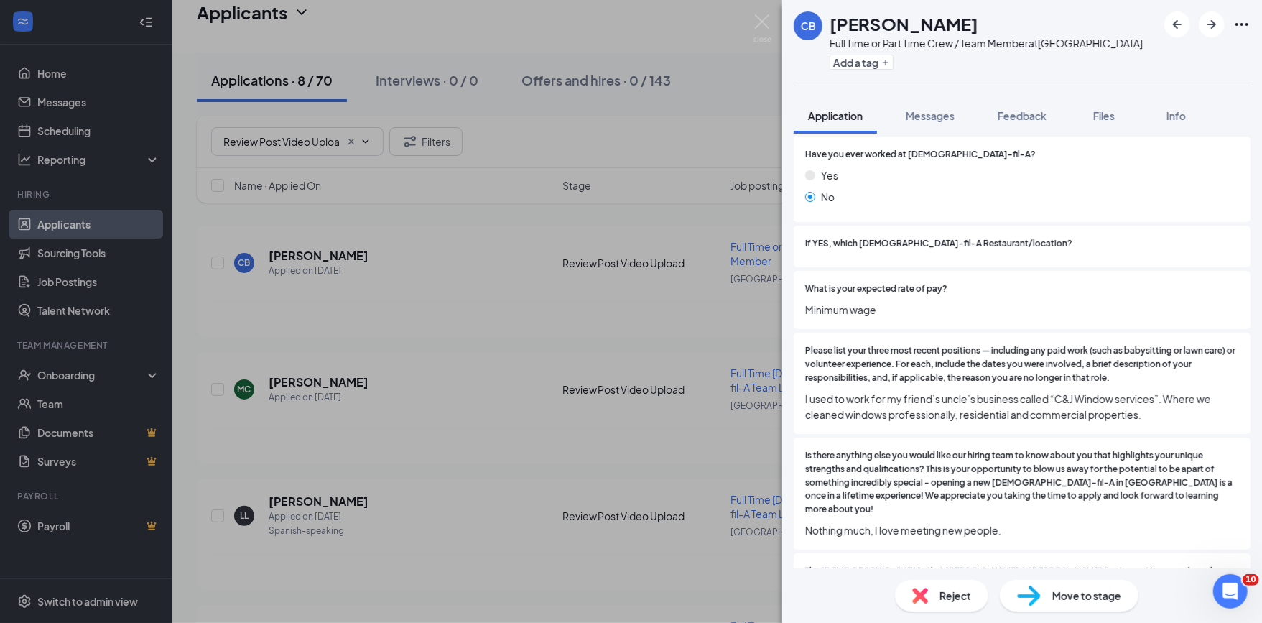
scroll to position [1132, 0]
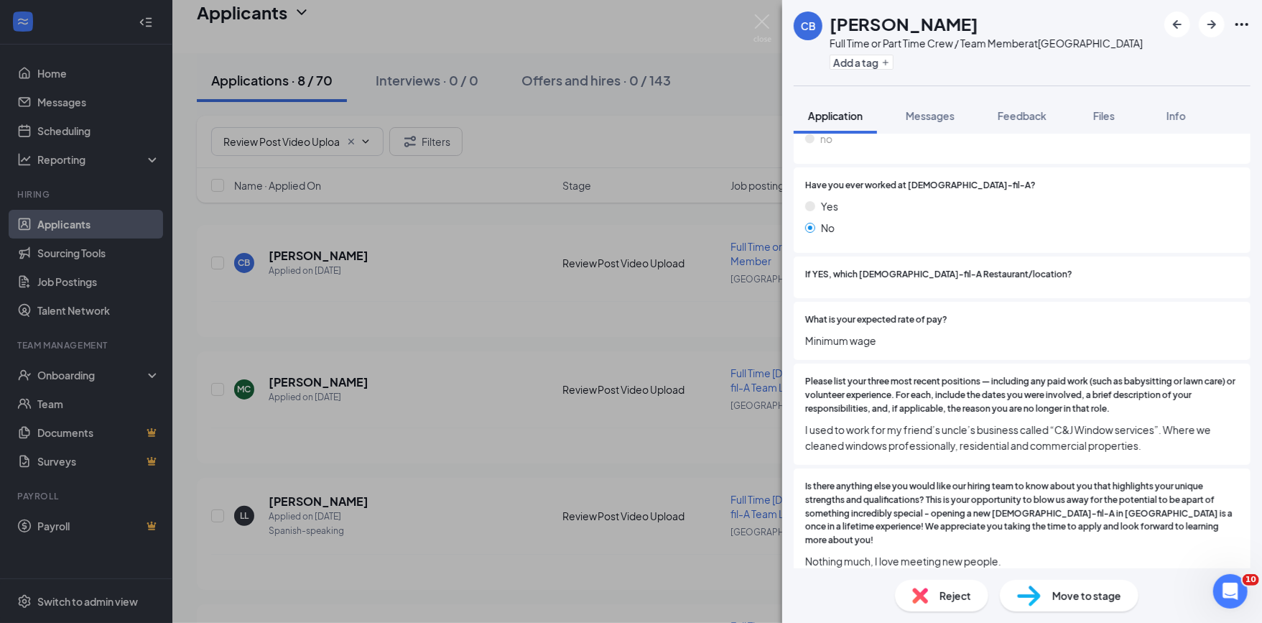
click at [432, 330] on div "[PERSON_NAME] Full Time or Part Time Crew / Team Member at [GEOGRAPHIC_DATA] Ad…" at bounding box center [631, 311] width 1262 height 623
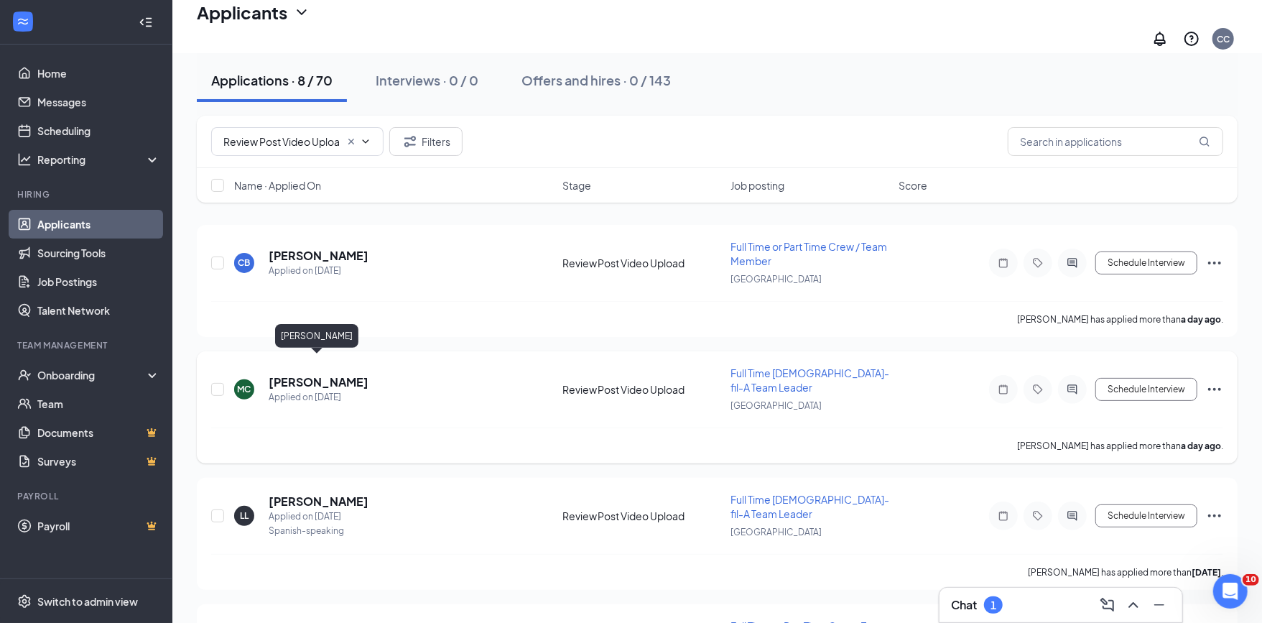
click at [308, 374] on h5 "[PERSON_NAME]" at bounding box center [319, 382] width 100 height 16
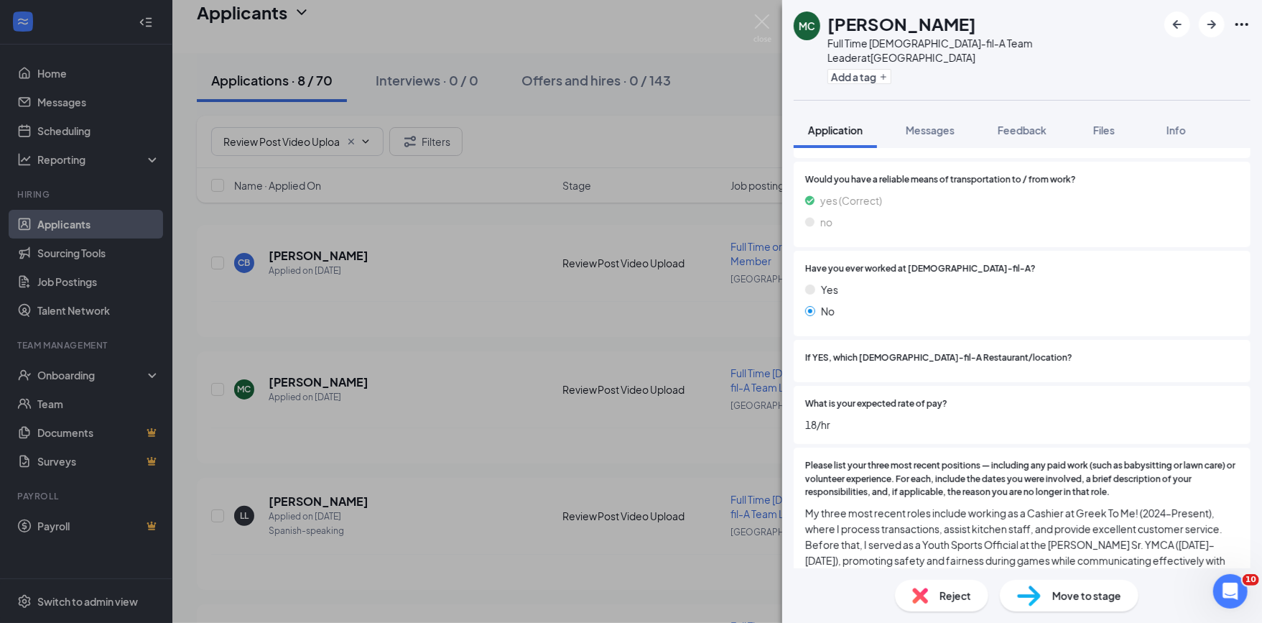
scroll to position [1242, 0]
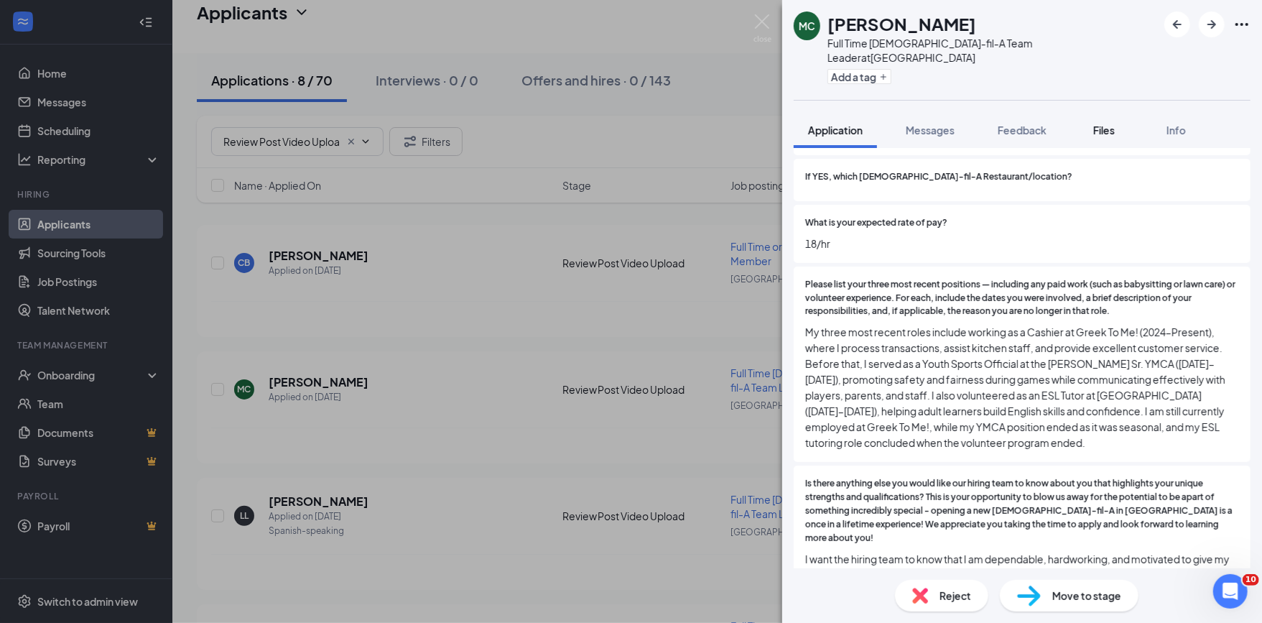
click at [1107, 124] on span "Files" at bounding box center [1104, 130] width 22 height 13
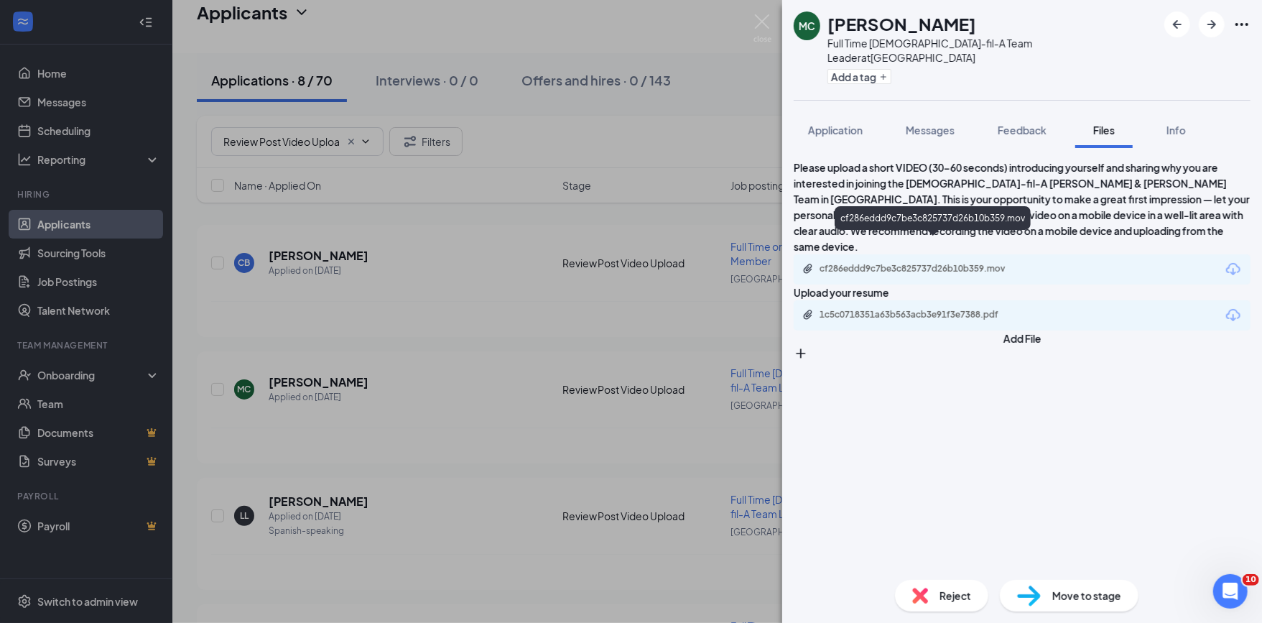
click at [973, 263] on div "cf286eddd9c7be3c825737d26b10b359.mov" at bounding box center [919, 268] width 201 height 11
click at [841, 124] on span "Application" at bounding box center [835, 130] width 55 height 13
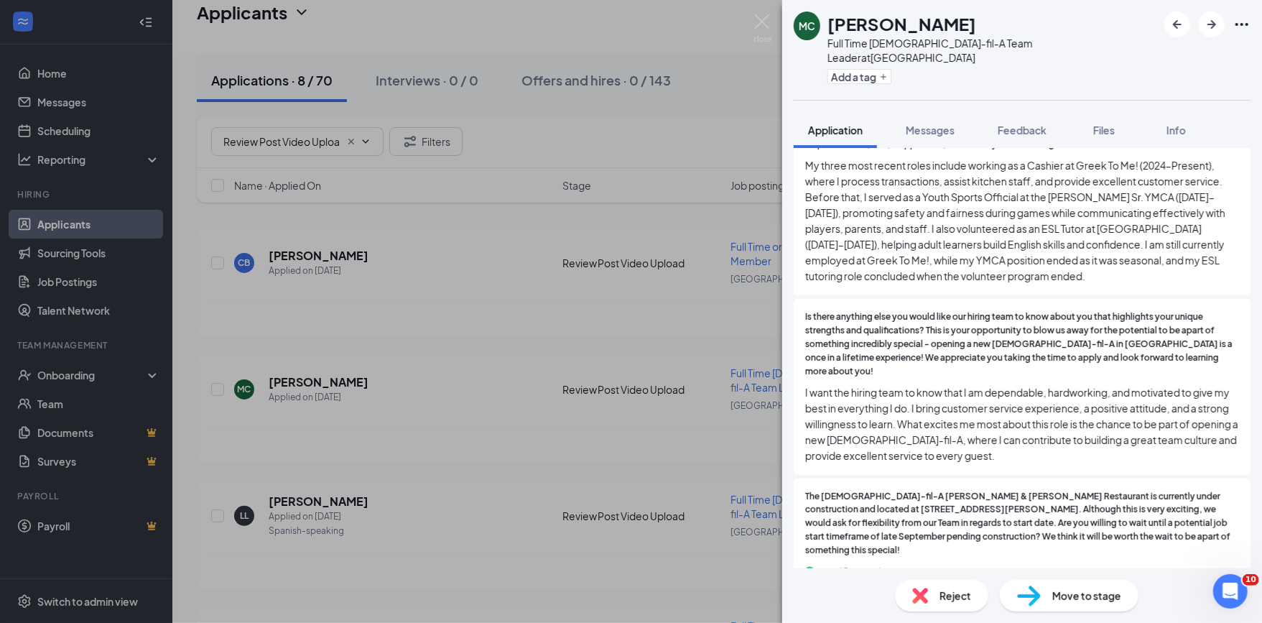
scroll to position [1609, 0]
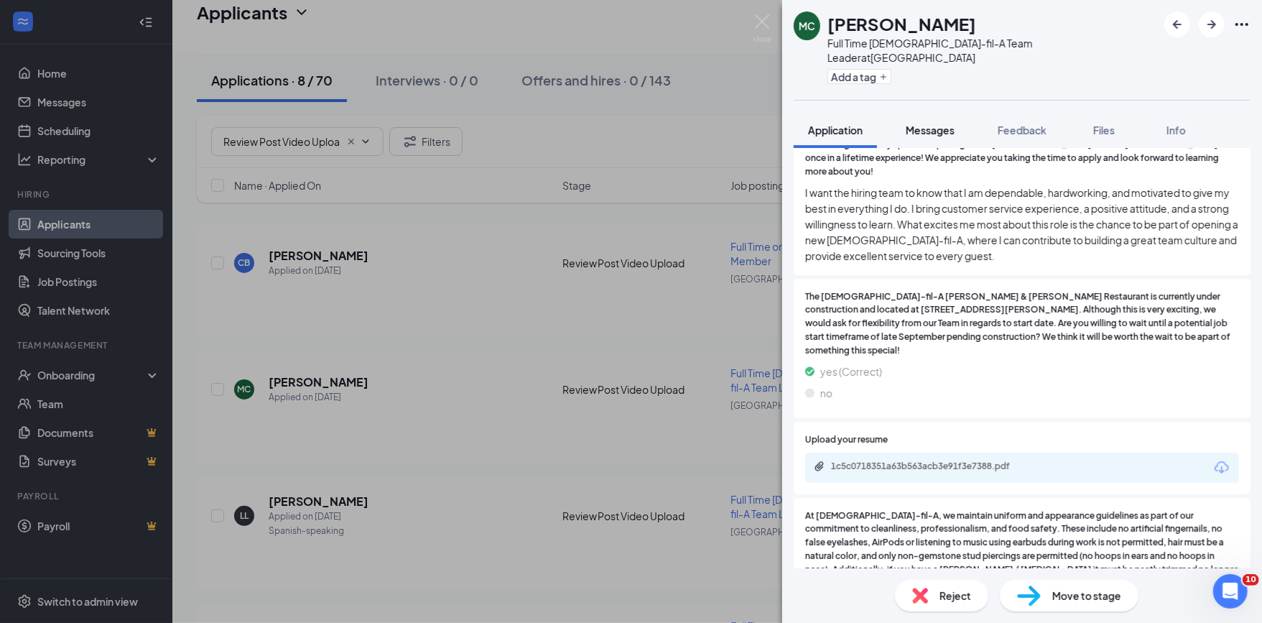
click at [938, 124] on span "Messages" at bounding box center [930, 130] width 49 height 13
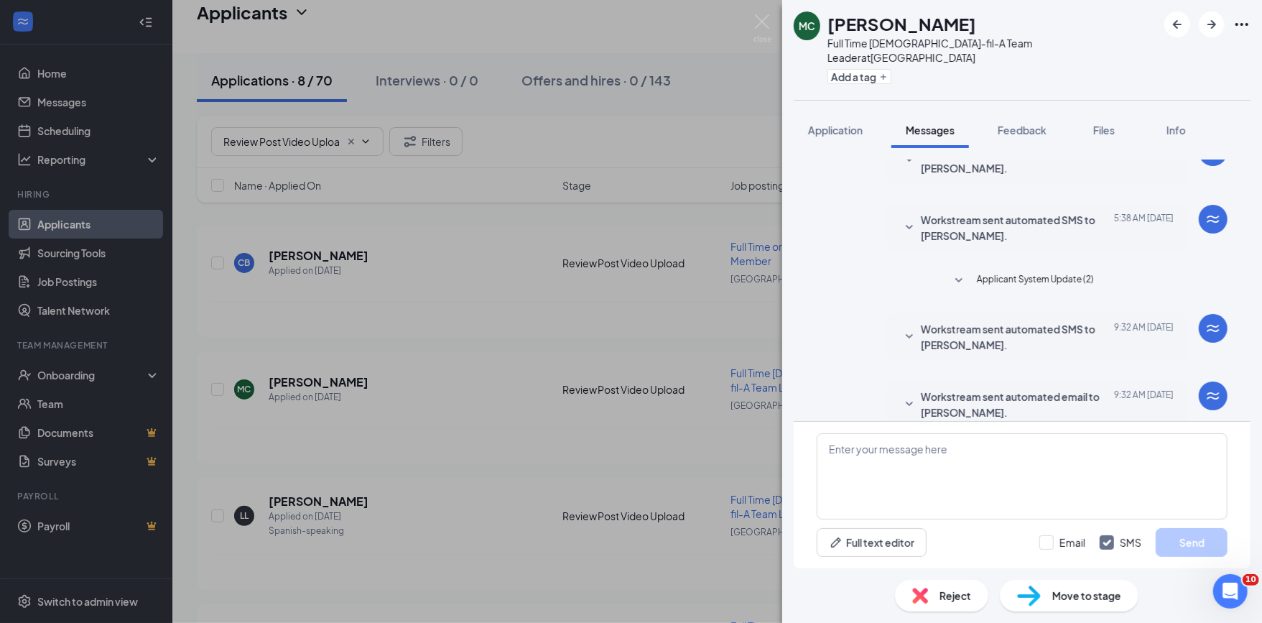
scroll to position [393, 0]
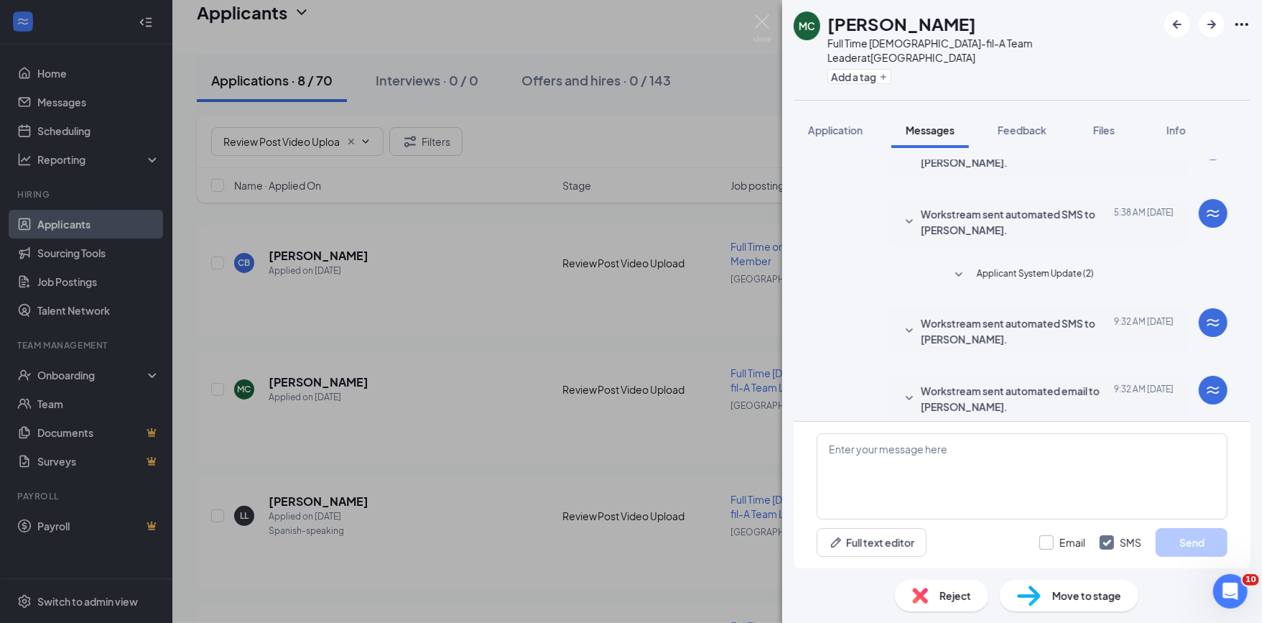
click at [1046, 547] on input "Email" at bounding box center [1062, 542] width 46 height 14
checkbox input "true"
click at [1046, 485] on textarea at bounding box center [1022, 476] width 411 height 86
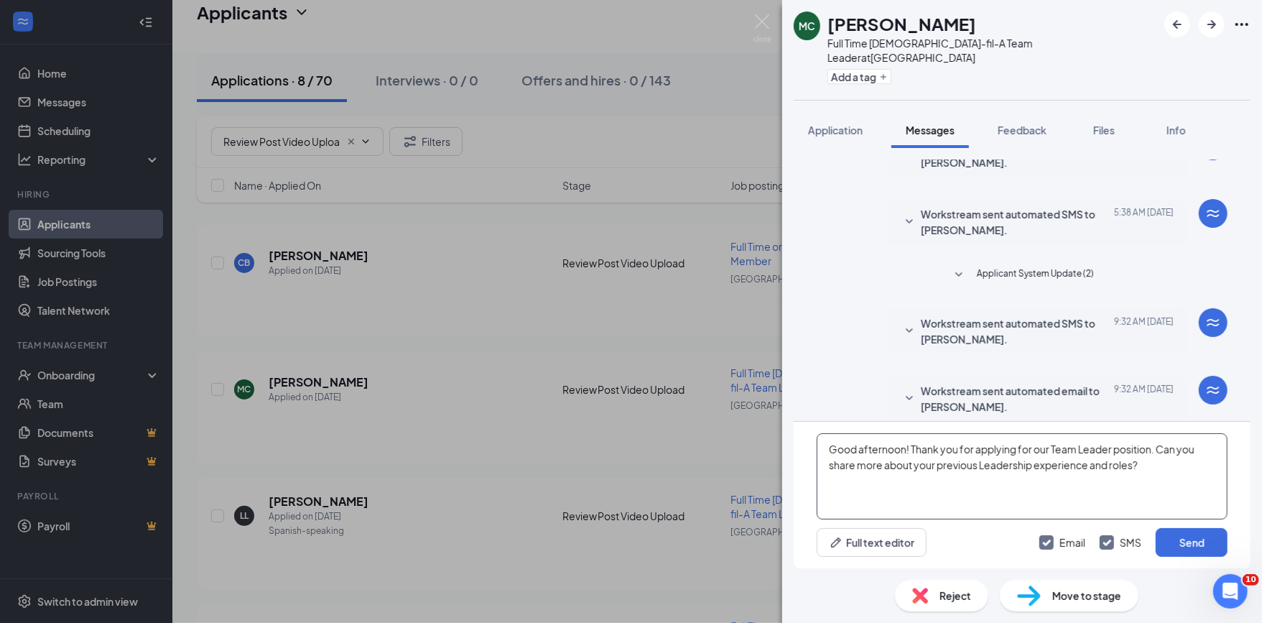
drag, startPoint x: 1189, startPoint y: 495, endPoint x: 629, endPoint y: 386, distance: 569.9
click at [629, 386] on div "MC [PERSON_NAME] Full Time [DEMOGRAPHIC_DATA]-fil-A Team Leader at [GEOGRAPHIC_…" at bounding box center [631, 311] width 1262 height 623
type textarea "Good afternoon! Thank you for applying for our Team Leader position. Can you sh…"
click at [1189, 535] on button "Send" at bounding box center [1192, 542] width 72 height 29
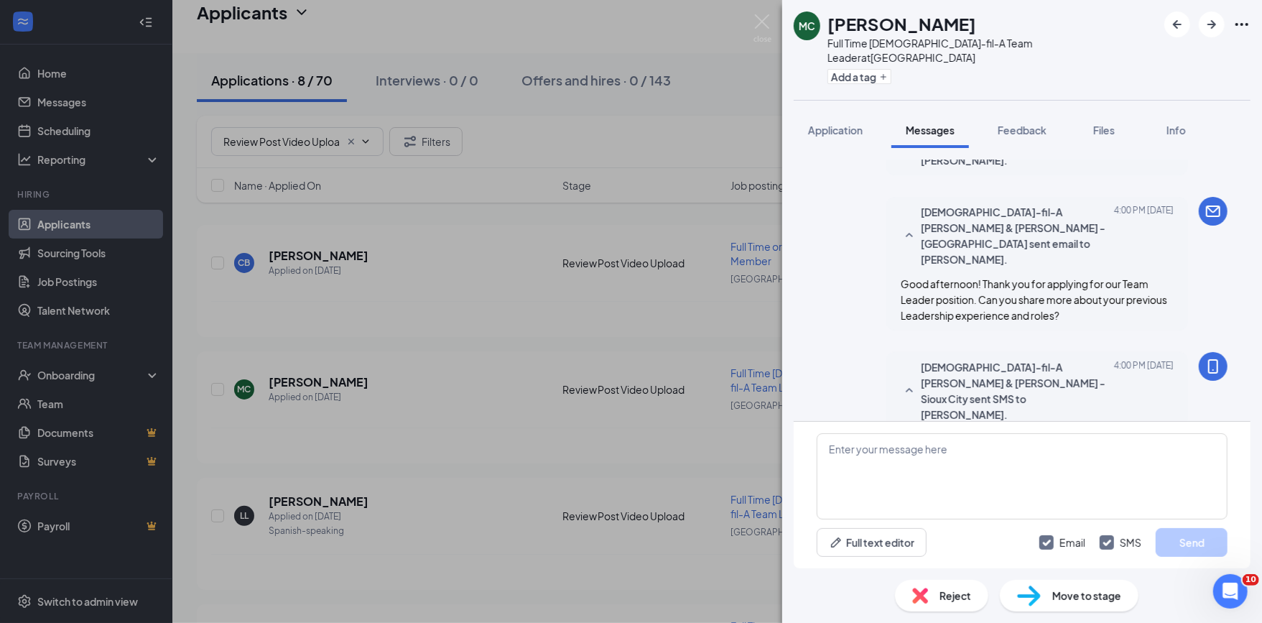
scroll to position [640, 0]
click at [885, 73] on icon "Plus" at bounding box center [883, 77] width 9 height 9
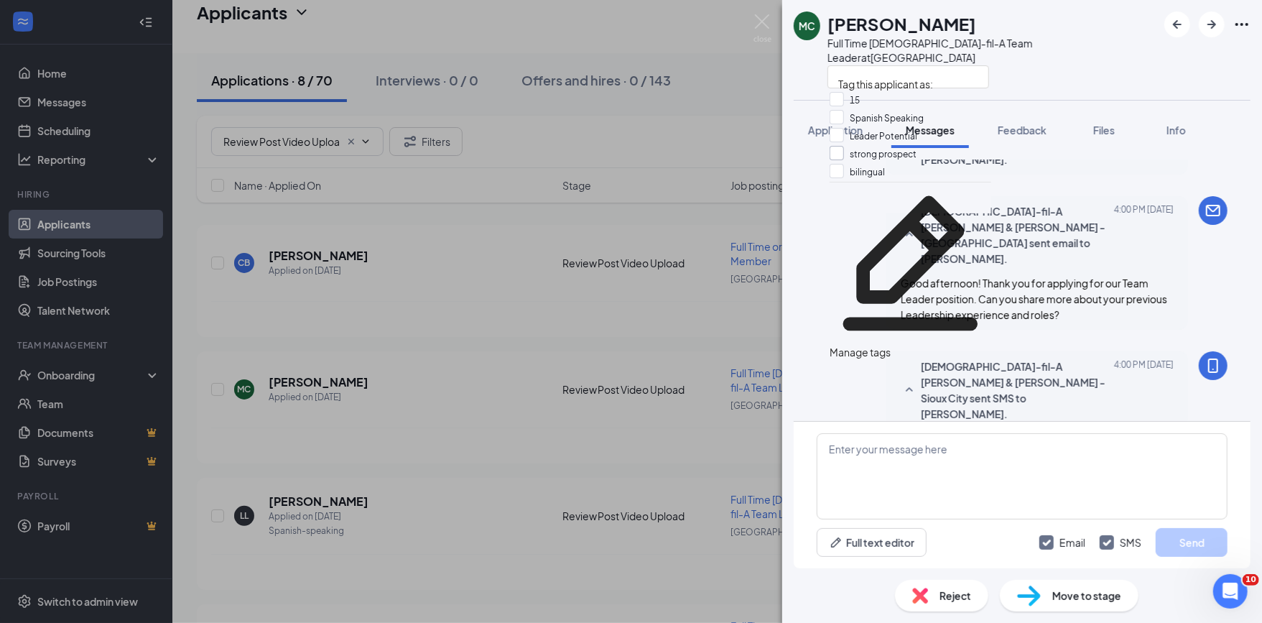
click at [844, 162] on input "strong prospect" at bounding box center [872, 154] width 87 height 16
checkbox input "true"
click at [1076, 70] on div "MC [PERSON_NAME] Full Time [DEMOGRAPHIC_DATA]-fil-A Team Leader at [GEOGRAPHIC_…" at bounding box center [1022, 50] width 480 height 100
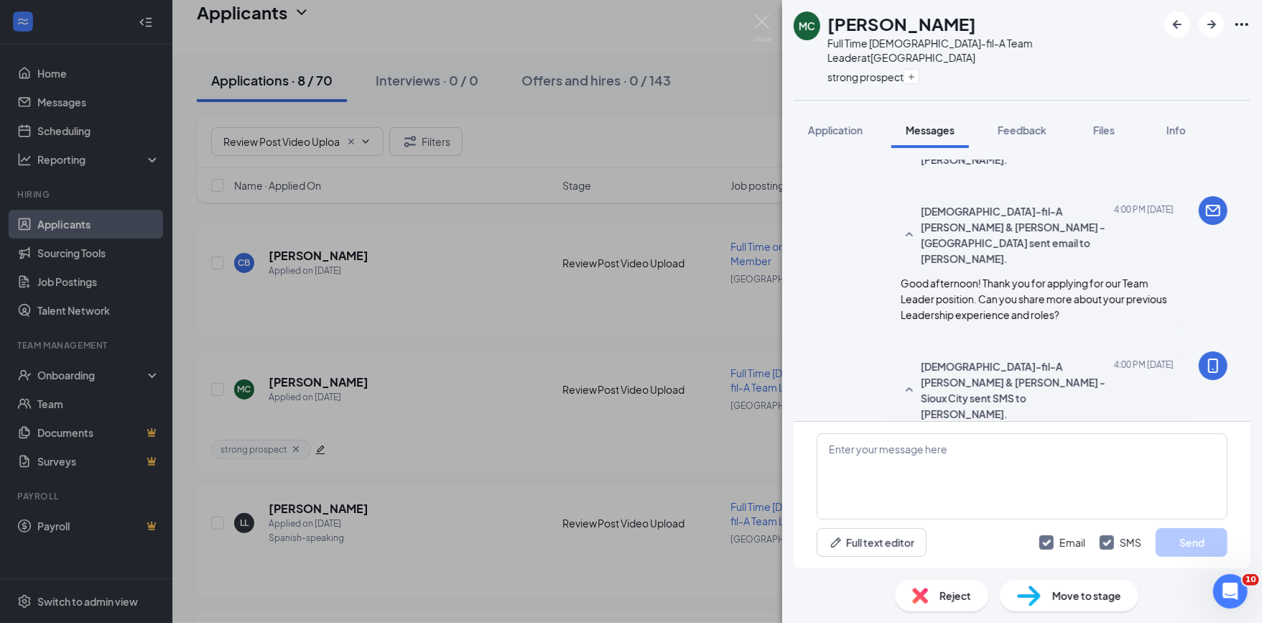
click at [477, 287] on div "MC [PERSON_NAME] Full Time [DEMOGRAPHIC_DATA]-fil-A Team Leader at [GEOGRAPHIC_…" at bounding box center [631, 311] width 1262 height 623
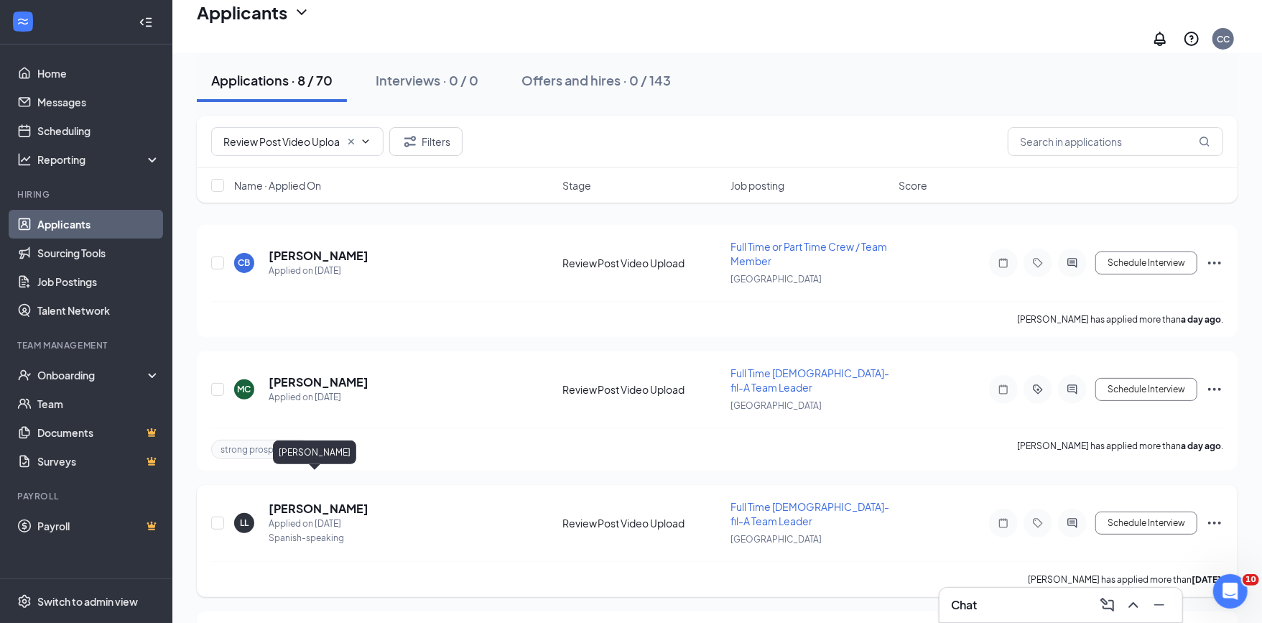
click at [316, 501] on h5 "[PERSON_NAME]" at bounding box center [319, 509] width 100 height 16
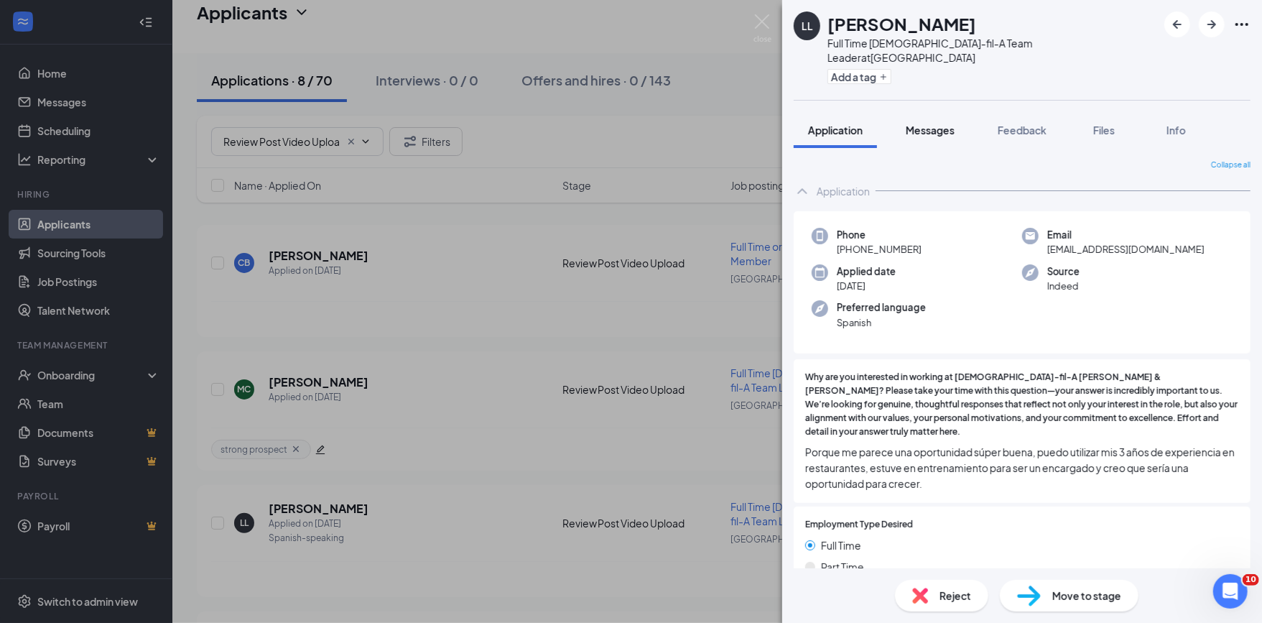
click at [947, 124] on span "Messages" at bounding box center [930, 130] width 49 height 13
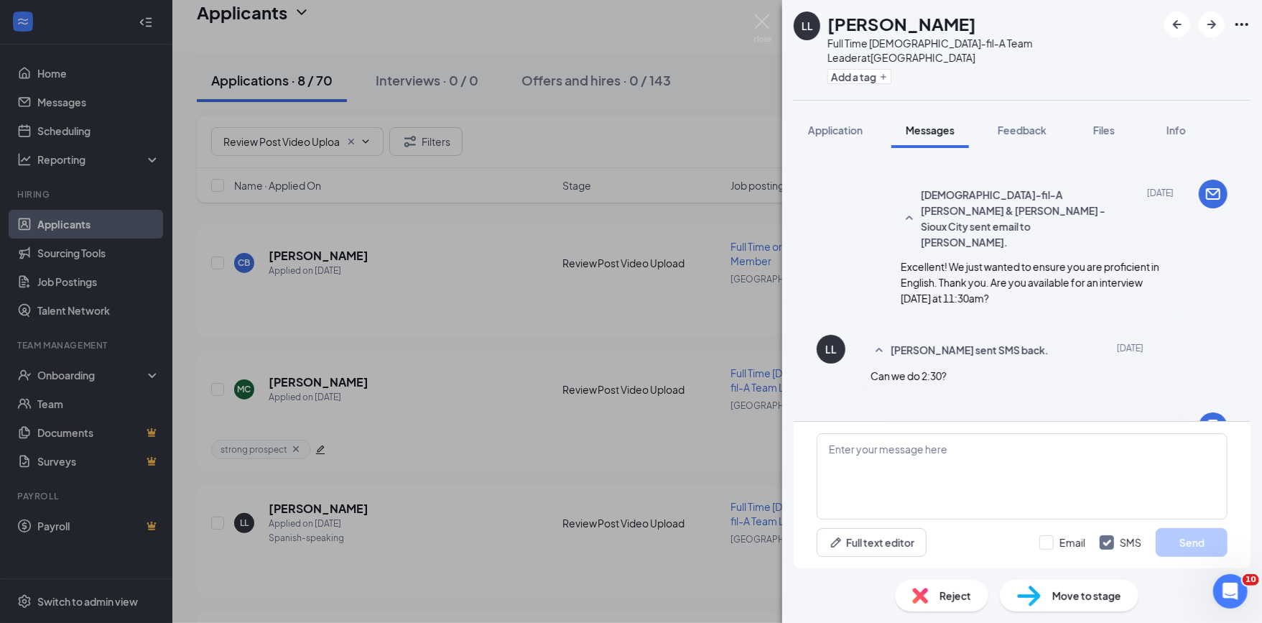
scroll to position [706, 0]
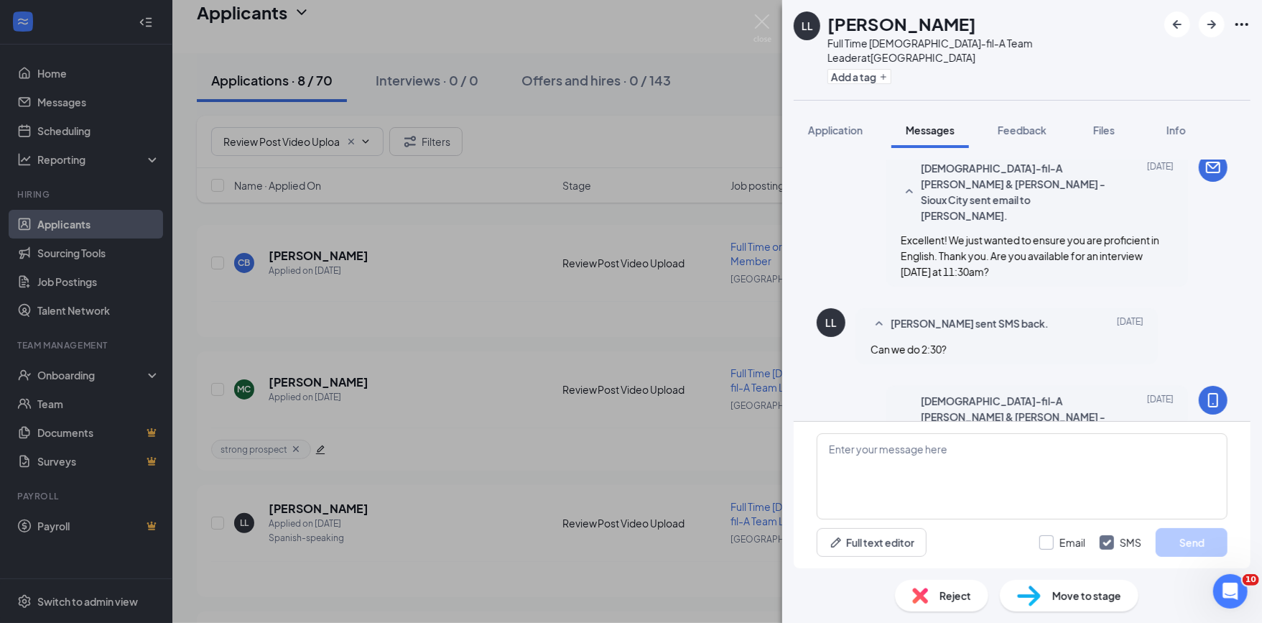
click at [1045, 547] on input "Email" at bounding box center [1062, 542] width 46 height 14
checkbox input "true"
click at [939, 594] on div "Reject" at bounding box center [941, 596] width 93 height 32
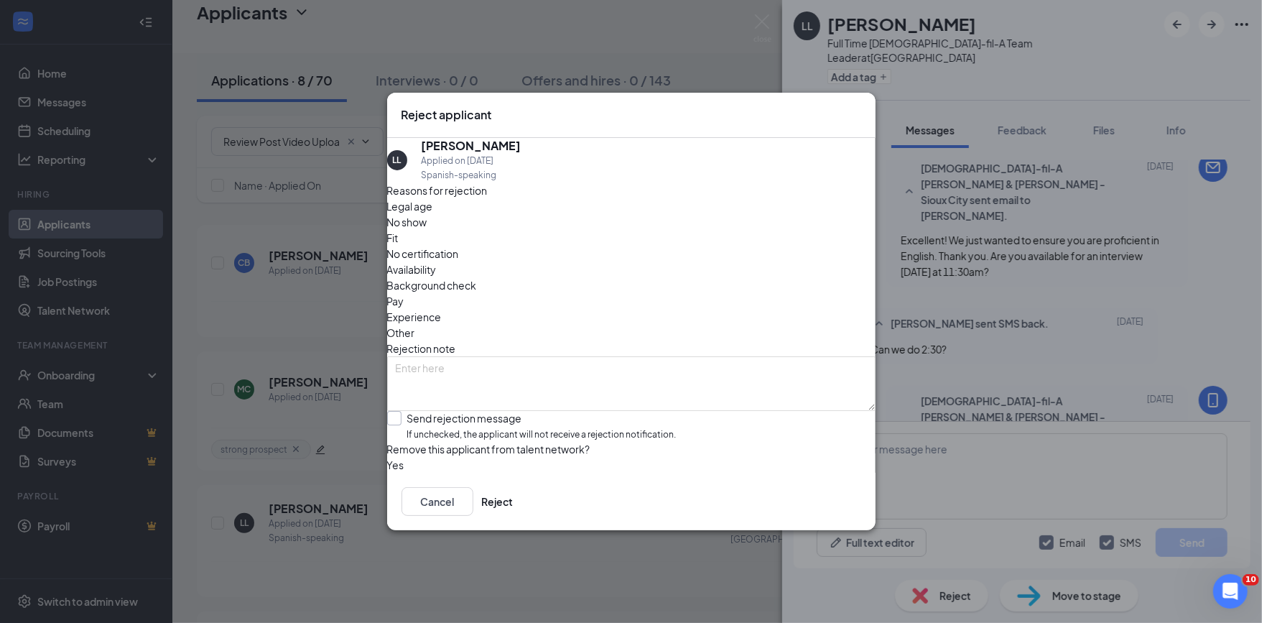
click at [452, 411] on input "Send rejection message If unchecked, the applicant will not receive a rejection…" at bounding box center [531, 426] width 289 height 31
checkbox input "true"
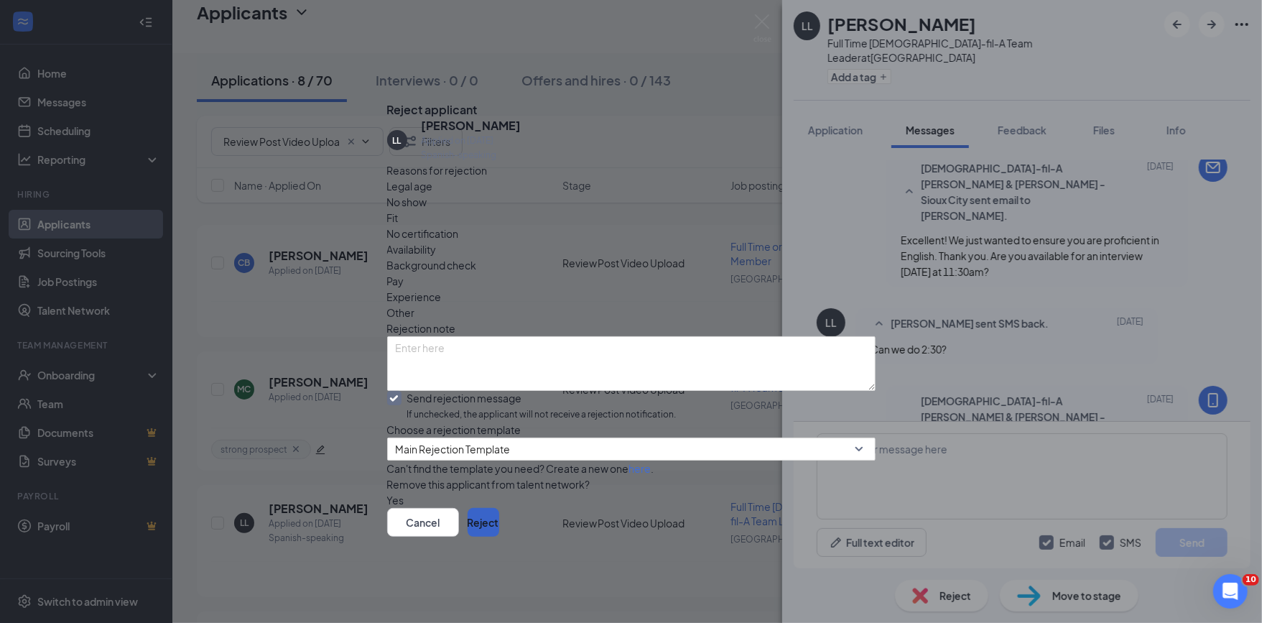
click at [499, 536] on button "Reject" at bounding box center [484, 522] width 32 height 29
